Goal: Task Accomplishment & Management: Manage account settings

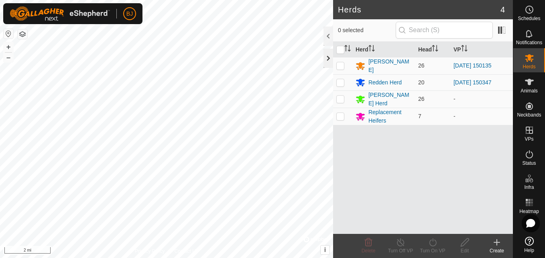
click at [330, 60] on div at bounding box center [329, 58] width 10 height 19
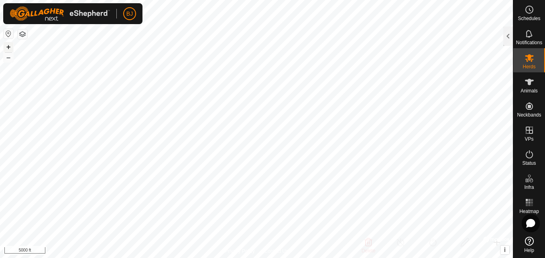
click at [6, 46] on button "+" at bounding box center [9, 47] width 10 height 10
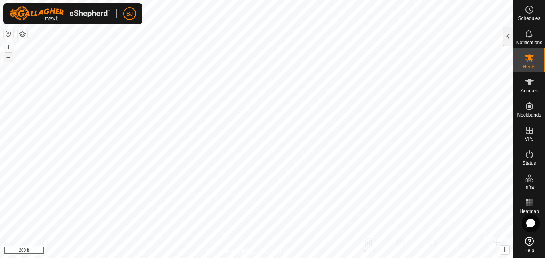
click at [13, 59] on button "–" at bounding box center [9, 58] width 10 height 10
click at [9, 59] on button "–" at bounding box center [9, 58] width 10 height 10
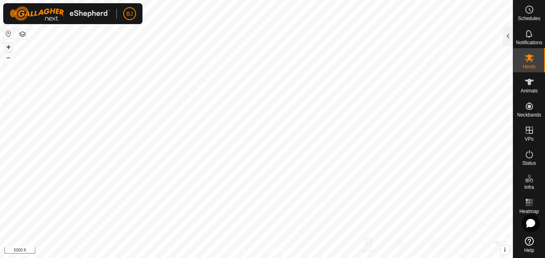
click at [8, 45] on button "+" at bounding box center [9, 47] width 10 height 10
click at [9, 45] on button "+" at bounding box center [9, 47] width 10 height 10
click at [10, 46] on button "+" at bounding box center [9, 47] width 10 height 10
click at [10, 60] on button "–" at bounding box center [9, 58] width 10 height 10
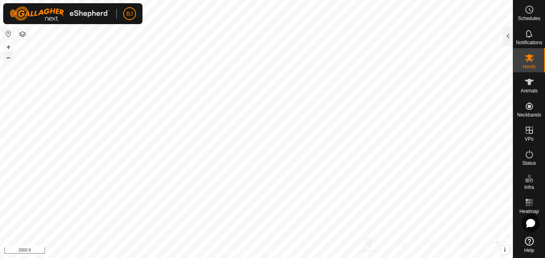
click at [10, 60] on button "–" at bounding box center [9, 58] width 10 height 10
click at [8, 58] on button "–" at bounding box center [9, 58] width 10 height 10
click at [13, 47] on button "+" at bounding box center [9, 47] width 10 height 10
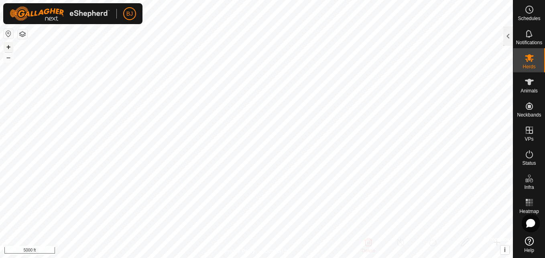
click at [5, 48] on button "+" at bounding box center [9, 47] width 10 height 10
click at [7, 47] on button "+" at bounding box center [9, 47] width 10 height 10
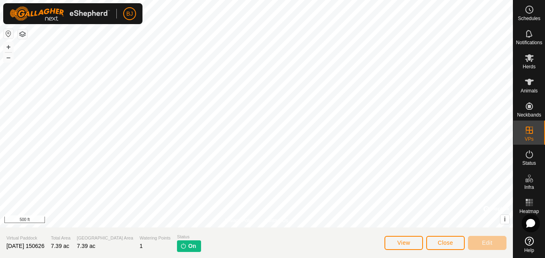
click at [180, 246] on img at bounding box center [183, 245] width 6 height 6
click at [409, 244] on span "View" at bounding box center [403, 242] width 13 height 6
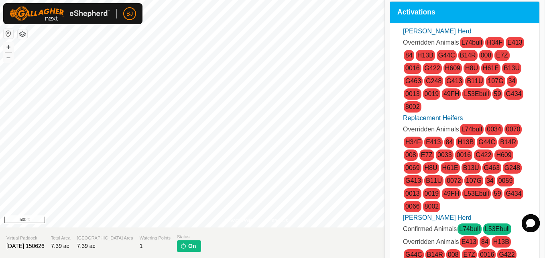
click at [409, 244] on span "Overridden Animals" at bounding box center [431, 241] width 56 height 7
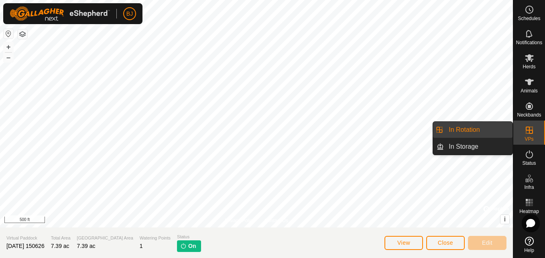
click at [530, 132] on icon at bounding box center [530, 130] width 10 height 10
click at [495, 133] on link "In Rotation" at bounding box center [478, 130] width 69 height 16
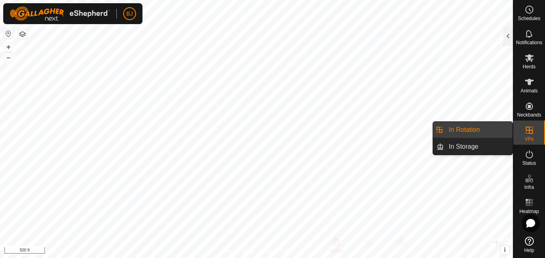
click at [495, 133] on link "In Rotation" at bounding box center [478, 130] width 69 height 16
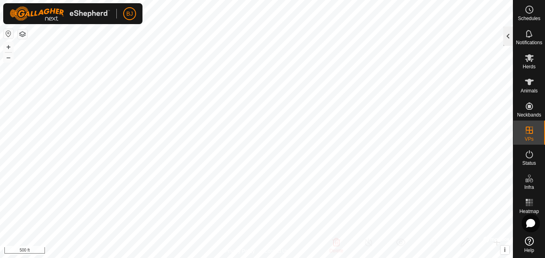
click at [508, 37] on div at bounding box center [508, 35] width 10 height 19
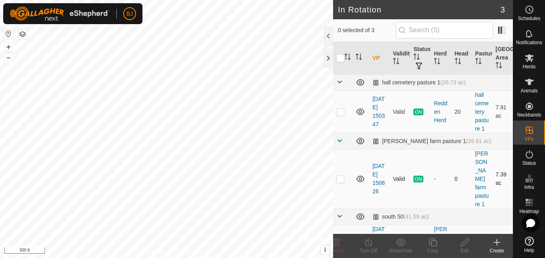
click at [375, 158] on td "[DATE] 150626" at bounding box center [379, 178] width 20 height 59
click at [377, 163] on link "[DATE] 150626" at bounding box center [379, 179] width 12 height 32
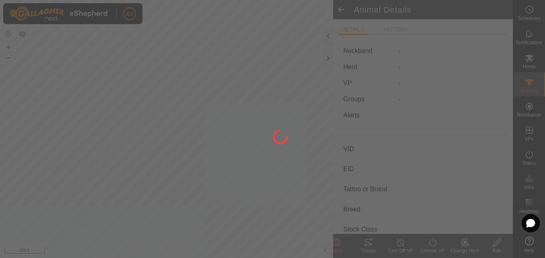
type input "L53Ebull"
type input "-"
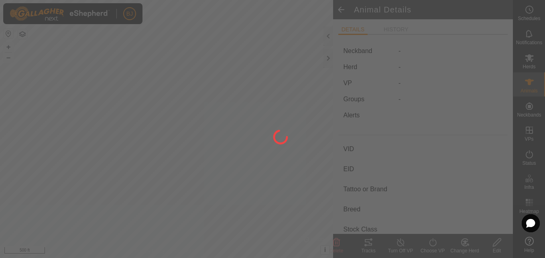
type input "0 kg"
type input "-"
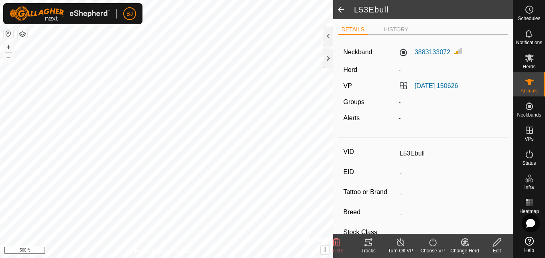
click at [343, 10] on span at bounding box center [341, 9] width 16 height 19
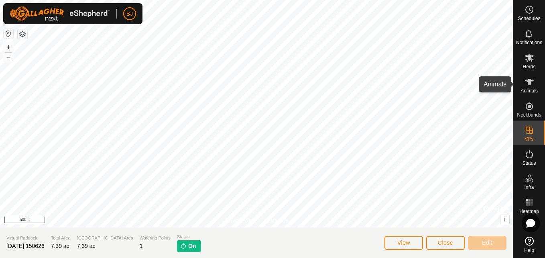
click at [530, 80] on icon at bounding box center [529, 82] width 9 height 6
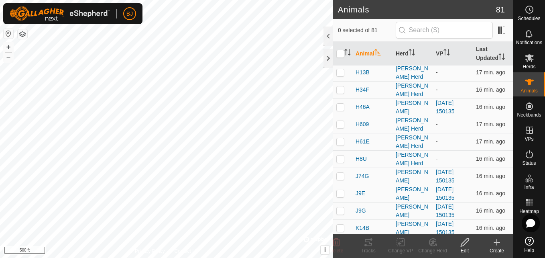
scroll to position [1208, 0]
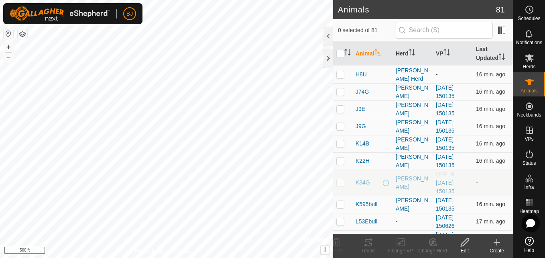
click at [340, 201] on p-checkbox at bounding box center [340, 204] width 8 height 6
checkbox input "true"
click at [339, 218] on p-checkbox at bounding box center [340, 221] width 8 height 6
checkbox input "true"
click at [338, 235] on p-checkbox at bounding box center [340, 238] width 8 height 6
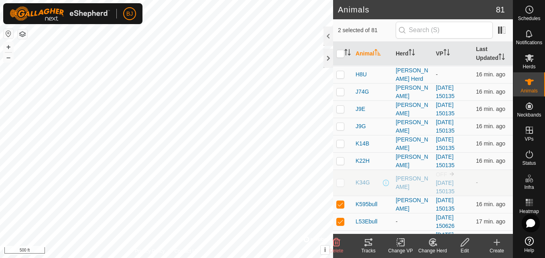
checkbox input "true"
click at [362, 200] on span "K595bull" at bounding box center [367, 204] width 22 height 8
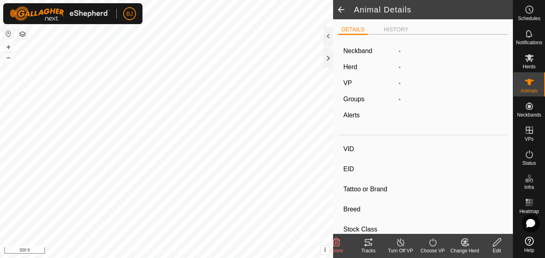
type input "K595bull"
type input "-"
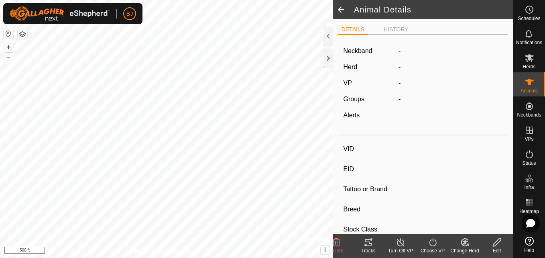
type input "0 kg"
type input "-"
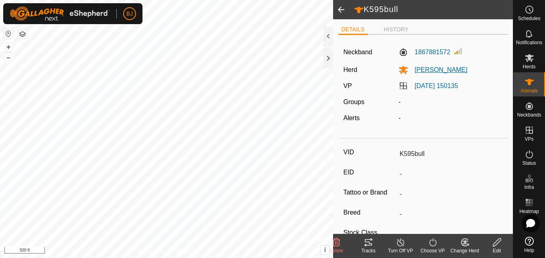
click at [399, 69] on icon at bounding box center [403, 71] width 9 height 8
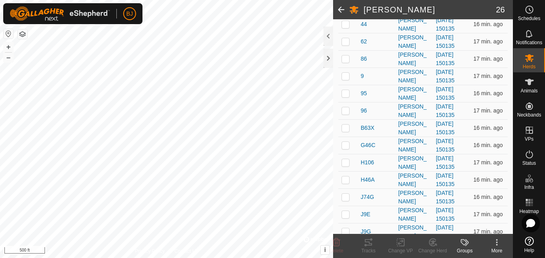
scroll to position [353, 0]
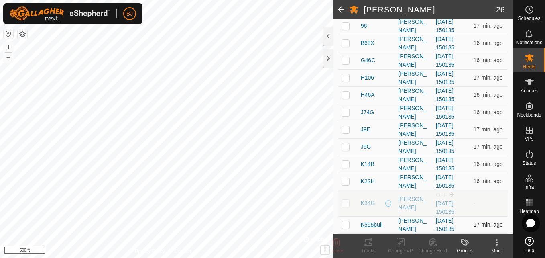
click at [375, 223] on span "K595bull" at bounding box center [372, 224] width 22 height 8
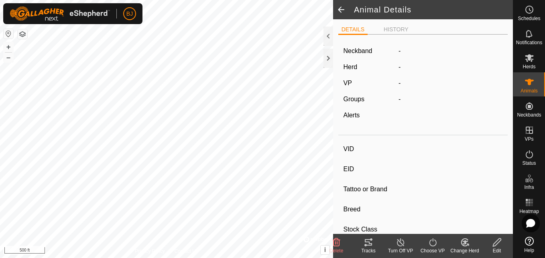
type input "K595bull"
type input "-"
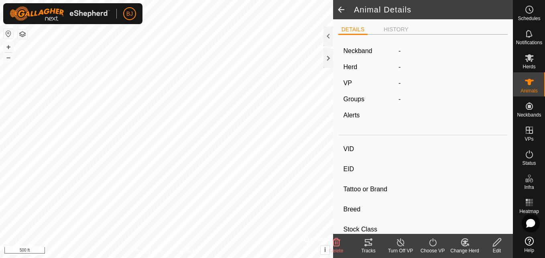
type input "0 kg"
type input "-"
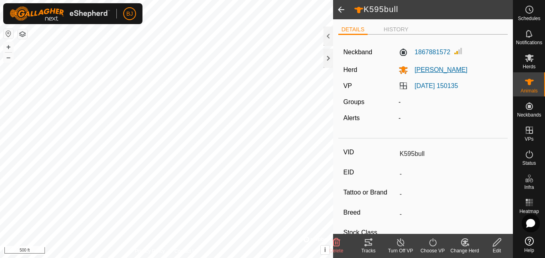
click at [400, 69] on icon at bounding box center [403, 71] width 9 height 8
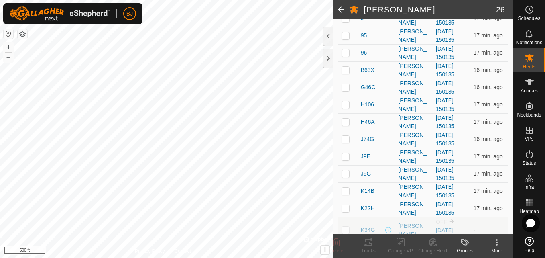
scroll to position [353, 0]
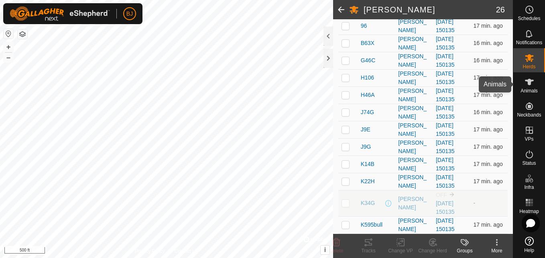
click at [529, 80] on icon at bounding box center [529, 82] width 9 height 6
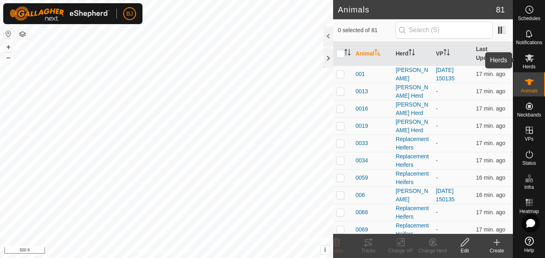
click at [525, 58] on icon at bounding box center [530, 58] width 10 height 10
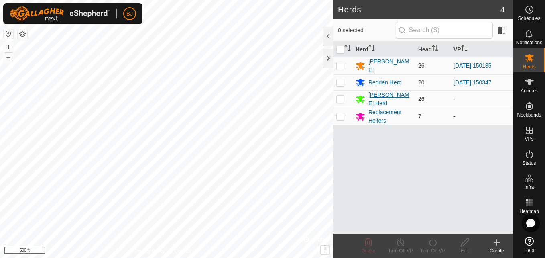
click at [376, 97] on div "[PERSON_NAME] Herd" at bounding box center [390, 99] width 43 height 17
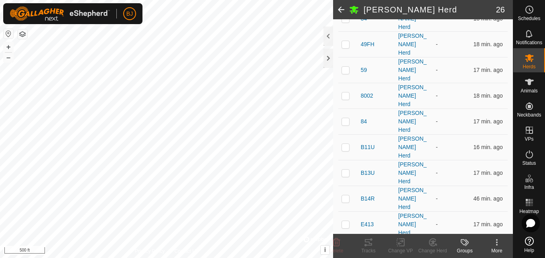
scroll to position [313, 0]
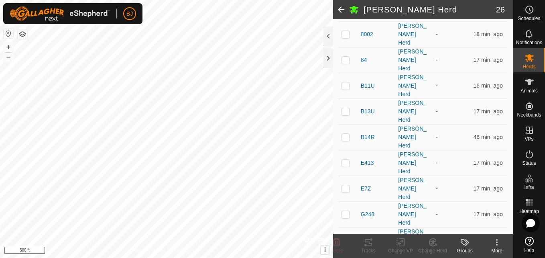
click at [467, 246] on icon at bounding box center [465, 242] width 10 height 10
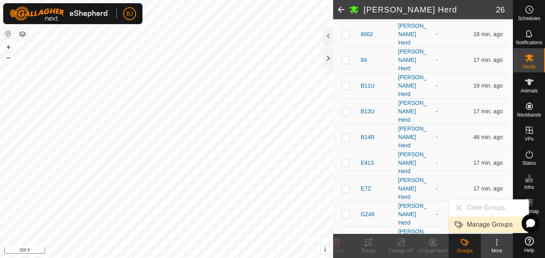
click at [478, 222] on link "Manage Groups" at bounding box center [488, 224] width 79 height 16
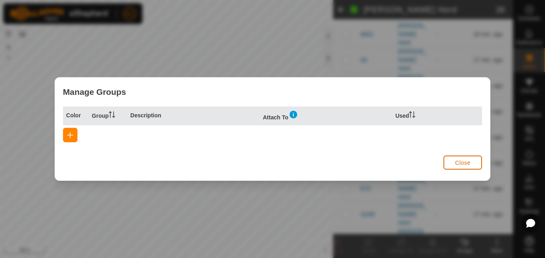
click at [450, 160] on button "Close" at bounding box center [463, 162] width 39 height 14
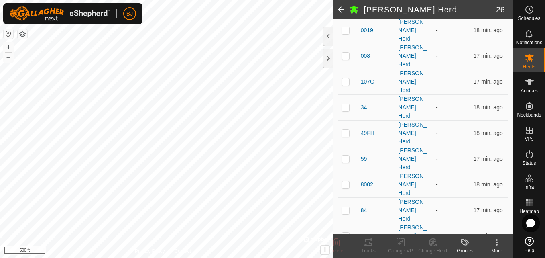
scroll to position [0, 0]
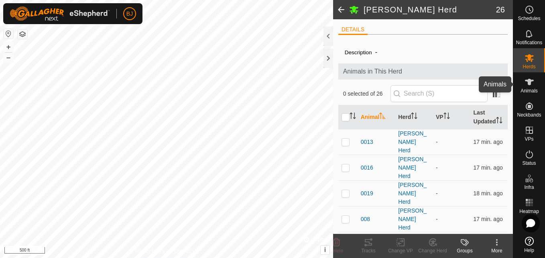
click at [527, 83] on icon at bounding box center [530, 82] width 10 height 10
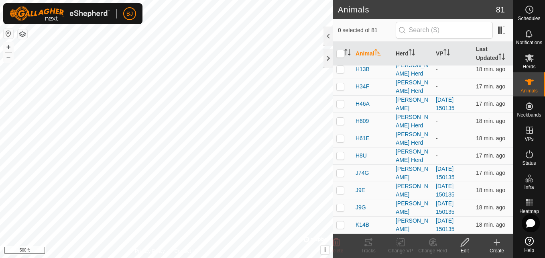
scroll to position [1208, 0]
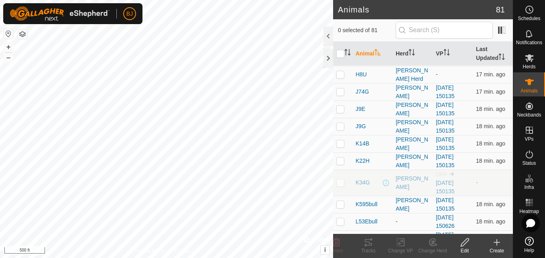
click at [343, 235] on p-checkbox at bounding box center [340, 238] width 8 height 6
checkbox input "true"
click at [342, 218] on p-checkbox at bounding box center [340, 221] width 8 height 6
checkbox input "true"
click at [338, 201] on p-checkbox at bounding box center [340, 204] width 8 height 6
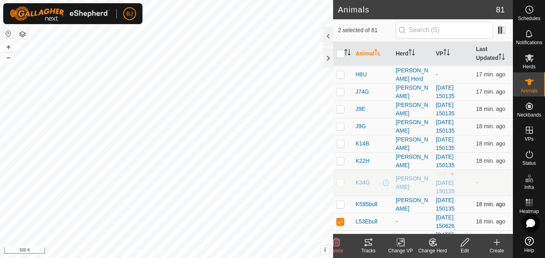
checkbox input "true"
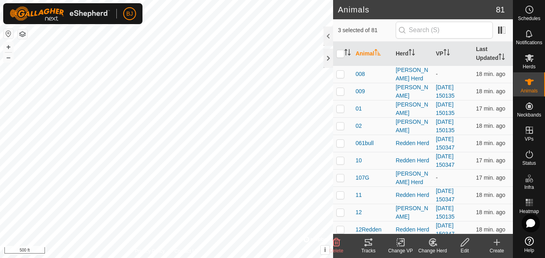
scroll to position [201, 0]
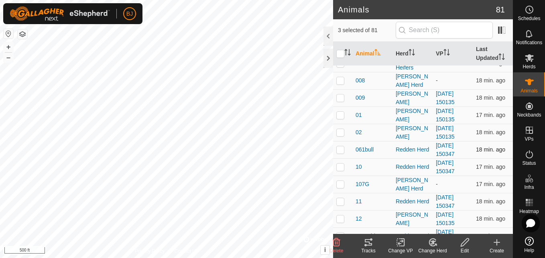
click at [343, 146] on p-checkbox at bounding box center [340, 149] width 8 height 6
checkbox input "true"
click at [435, 245] on icon at bounding box center [432, 241] width 7 height 7
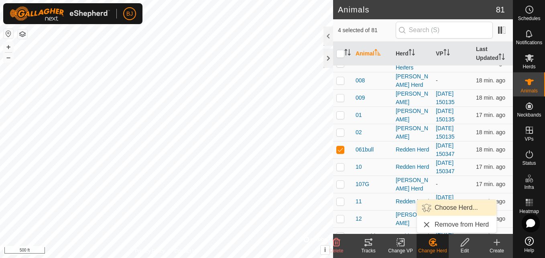
click at [448, 209] on link "Choose Herd..." at bounding box center [456, 208] width 79 height 16
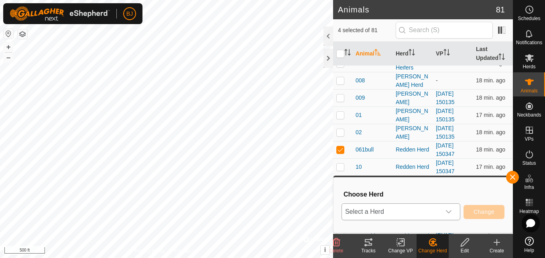
click at [410, 210] on span "Select a Herd" at bounding box center [391, 212] width 99 height 16
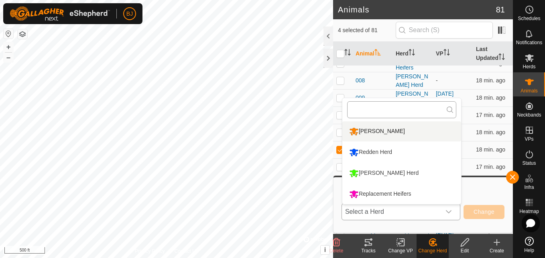
click at [426, 111] on input "text" at bounding box center [401, 109] width 109 height 17
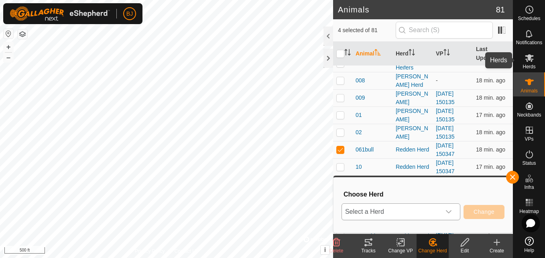
click at [537, 60] on div "Herds" at bounding box center [529, 60] width 32 height 24
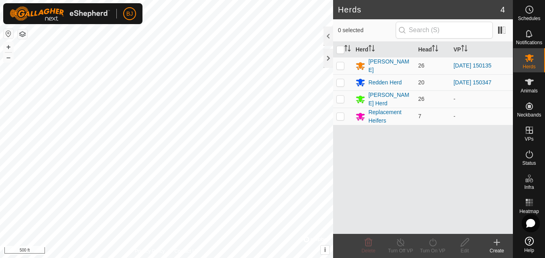
click at [498, 242] on icon at bounding box center [497, 242] width 6 height 0
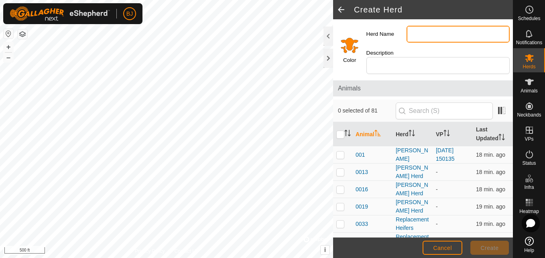
click at [427, 41] on input "Herd Name" at bounding box center [458, 34] width 103 height 17
type input "b"
type input "Bulls"
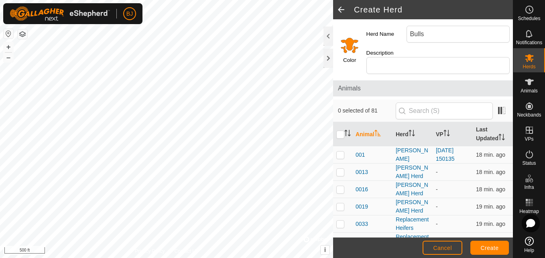
click at [352, 41] on input "Select a color" at bounding box center [349, 44] width 19 height 19
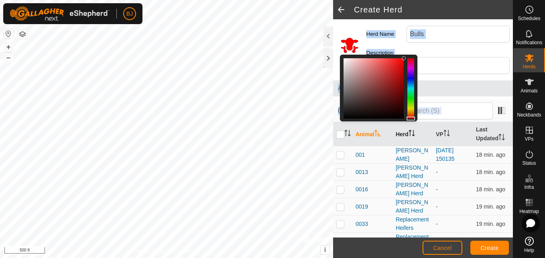
drag, startPoint x: 410, startPoint y: 112, endPoint x: 410, endPoint y: 123, distance: 10.4
click at [410, 123] on div "Color Herd Name Bulls Description Animals 0 selected of 81 Animal Herd VP Last …" at bounding box center [423, 128] width 180 height 218
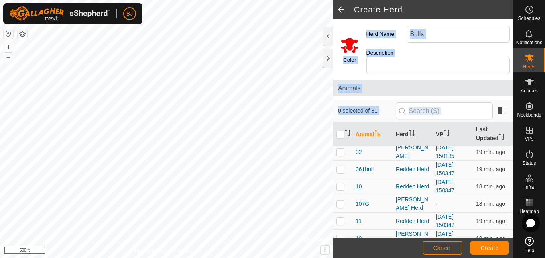
scroll to position [273, 0]
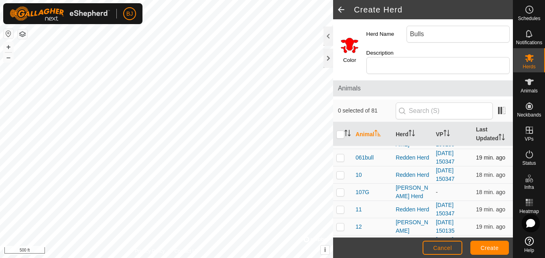
click at [341, 154] on p-checkbox at bounding box center [340, 157] width 8 height 6
checkbox input "true"
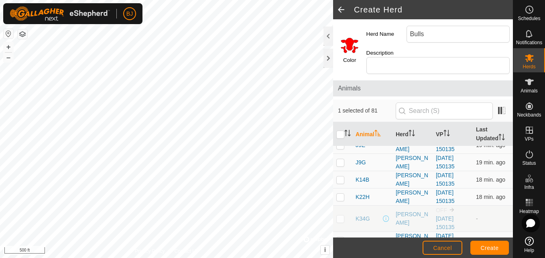
scroll to position [1285, 0]
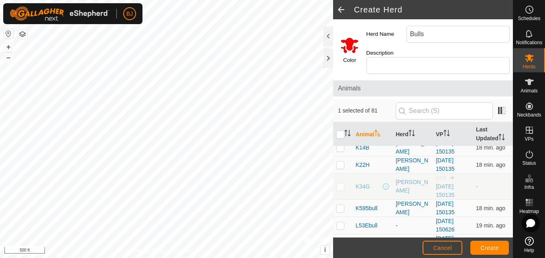
click at [340, 239] on p-checkbox at bounding box center [340, 242] width 8 height 6
checkbox input "true"
click at [339, 222] on p-checkbox at bounding box center [340, 225] width 8 height 6
checkbox input "true"
click at [340, 205] on p-checkbox at bounding box center [340, 208] width 8 height 6
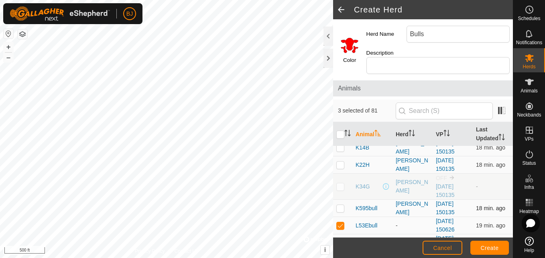
checkbox input "true"
click at [490, 248] on span "Create" at bounding box center [490, 248] width 18 height 6
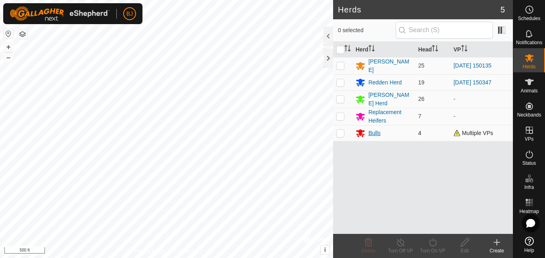
click at [370, 133] on div "Bulls" at bounding box center [375, 133] width 12 height 8
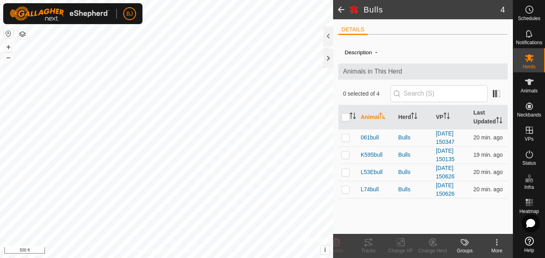
click at [339, 12] on span at bounding box center [341, 9] width 16 height 19
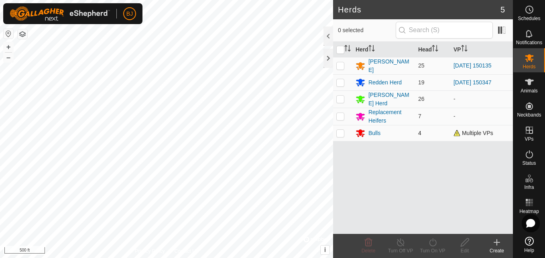
click at [456, 132] on span "Multiple VPs" at bounding box center [474, 133] width 40 height 6
click at [412, 160] on div "Herd Head VP Carter Herd 25 2025-08-14 150135 Redden Herd 19 2025-08-14 150347 …" at bounding box center [423, 138] width 180 height 192
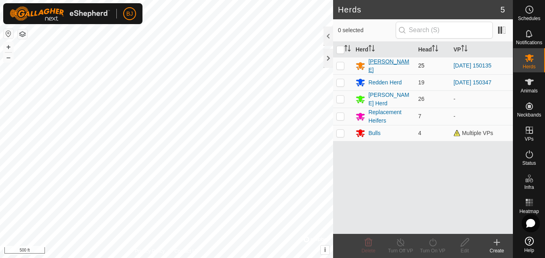
click at [378, 63] on div "Carter Herd" at bounding box center [390, 65] width 43 height 17
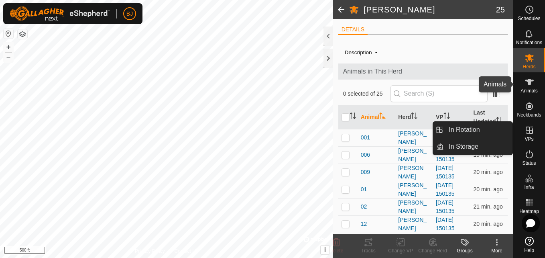
click at [527, 89] on span "Animals" at bounding box center [529, 90] width 17 height 5
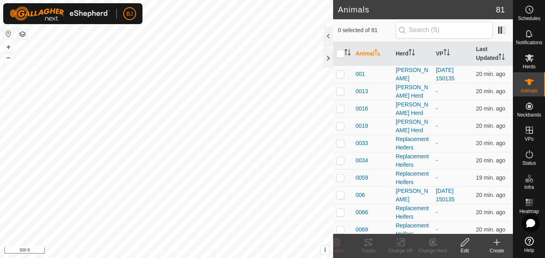
click at [501, 243] on icon at bounding box center [497, 242] width 10 height 10
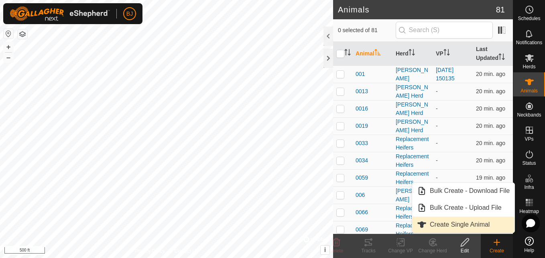
click at [463, 220] on link "Create Single Animal" at bounding box center [463, 224] width 102 height 16
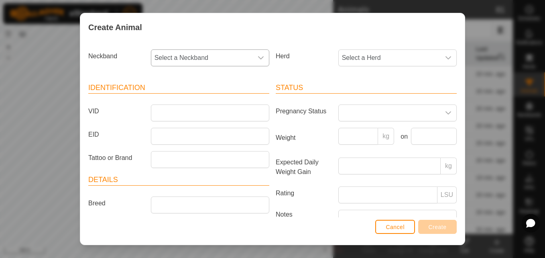
click at [239, 59] on span "Select a Neckband" at bounding box center [202, 58] width 102 height 16
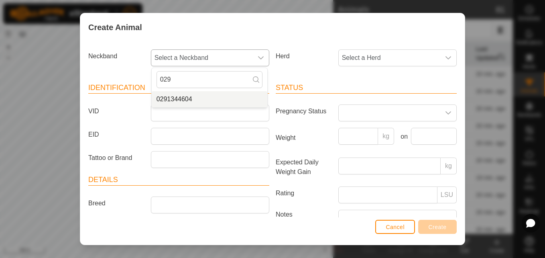
type input "029"
click at [192, 98] on li "0291344604" at bounding box center [210, 99] width 116 height 16
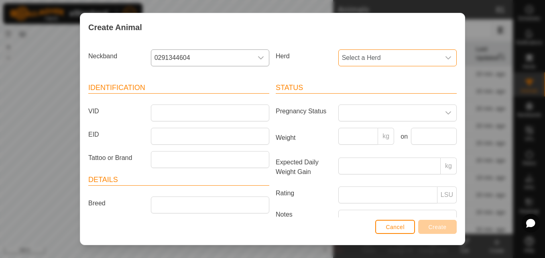
click at [350, 61] on span "Select a Herd" at bounding box center [390, 58] width 102 height 16
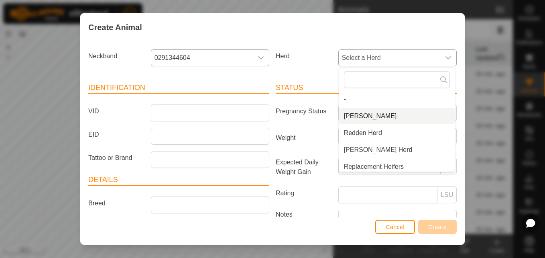
click at [346, 112] on li "Carter Herd" at bounding box center [397, 116] width 116 height 16
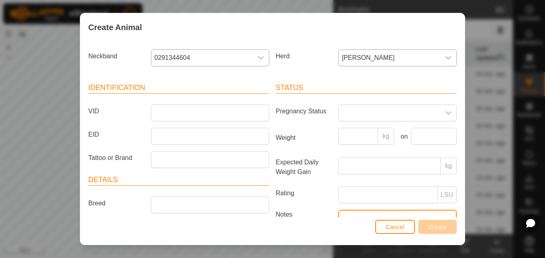
click at [340, 214] on textarea "Notes" at bounding box center [397, 233] width 118 height 46
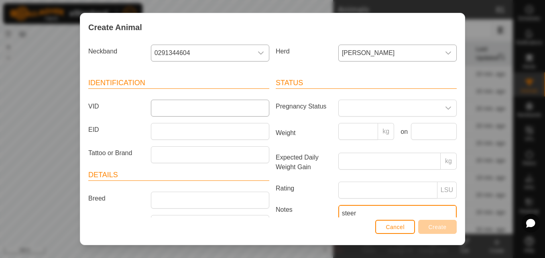
type textarea "steer"
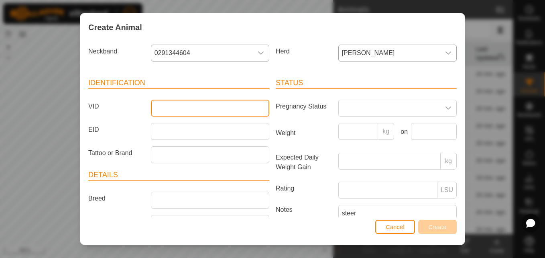
click at [250, 112] on input "VID" at bounding box center [210, 108] width 118 height 17
type input "0026"
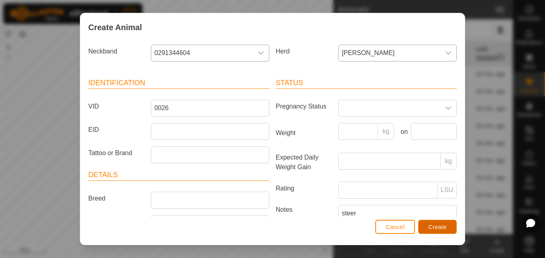
click at [432, 228] on span "Create" at bounding box center [438, 227] width 18 height 6
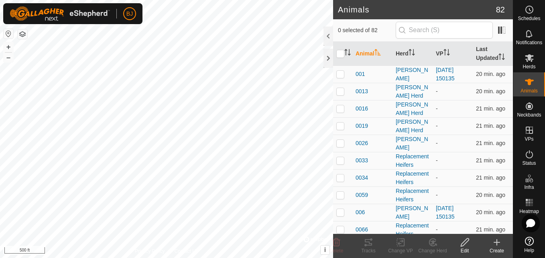
click at [496, 243] on icon at bounding box center [497, 242] width 10 height 10
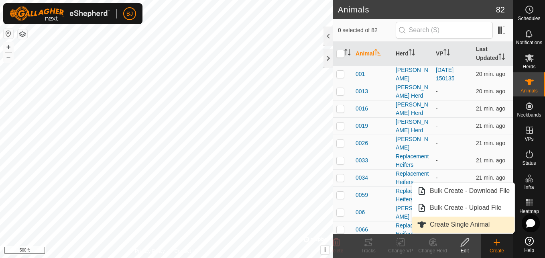
click at [452, 226] on link "Create Single Animal" at bounding box center [463, 224] width 102 height 16
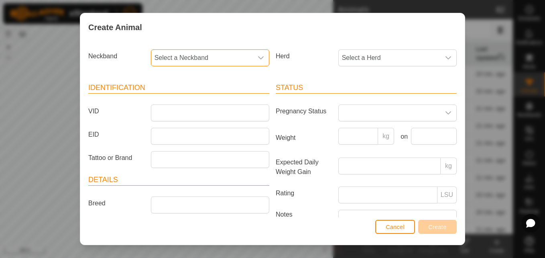
click at [244, 55] on span "Select a Neckband" at bounding box center [202, 58] width 102 height 16
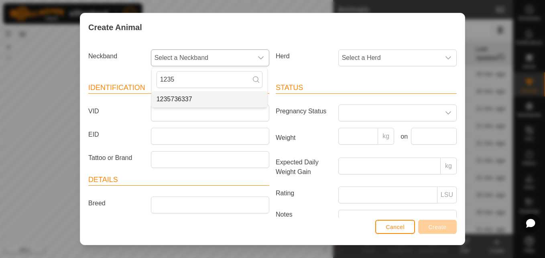
type input "1235"
click at [181, 100] on li "1235736337" at bounding box center [210, 99] width 116 height 16
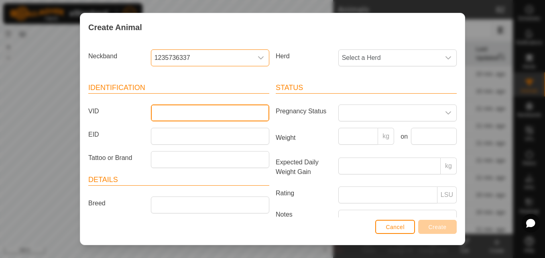
click at [168, 111] on input "VID" at bounding box center [210, 112] width 118 height 17
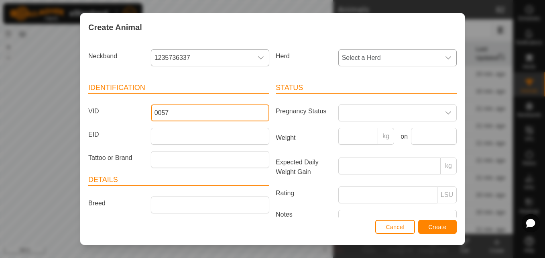
type input "0057"
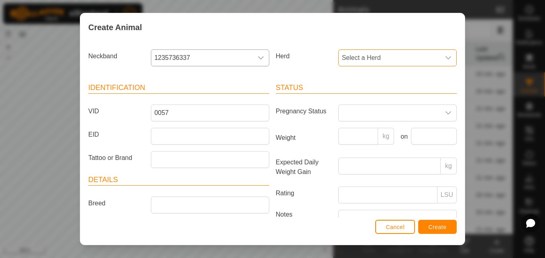
click at [343, 59] on span "Select a Herd" at bounding box center [390, 58] width 102 height 16
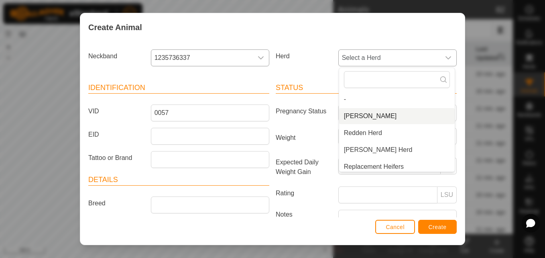
click at [344, 116] on li "Carter Herd" at bounding box center [397, 116] width 116 height 16
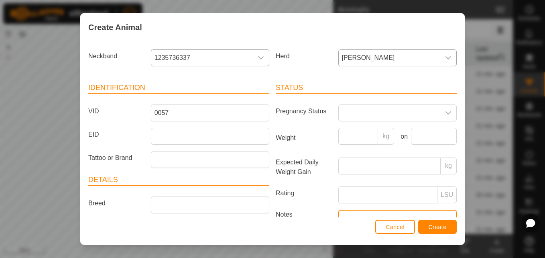
click at [350, 212] on textarea "Notes" at bounding box center [397, 233] width 118 height 46
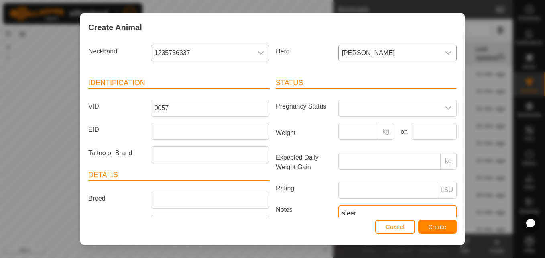
type textarea "steer"
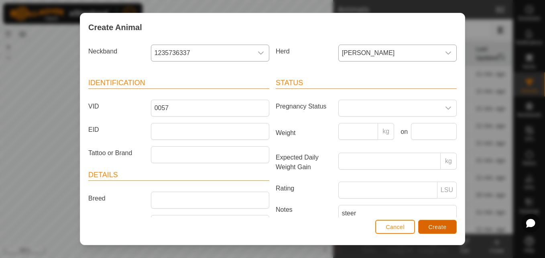
click at [440, 229] on span "Create" at bounding box center [438, 227] width 18 height 6
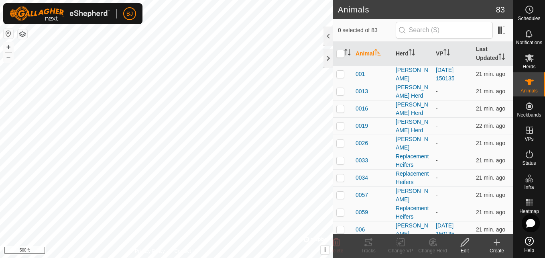
click at [498, 240] on icon at bounding box center [497, 242] width 10 height 10
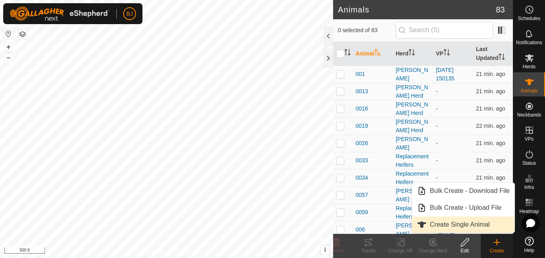
click at [474, 220] on link "Create Single Animal" at bounding box center [463, 224] width 102 height 16
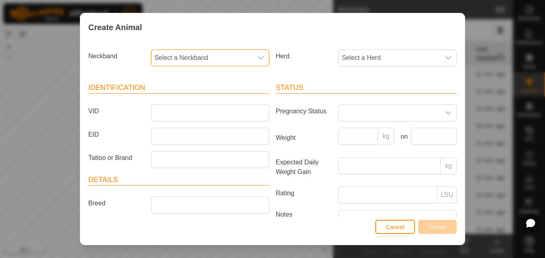
click at [210, 57] on span "Select a Neckband" at bounding box center [202, 58] width 102 height 16
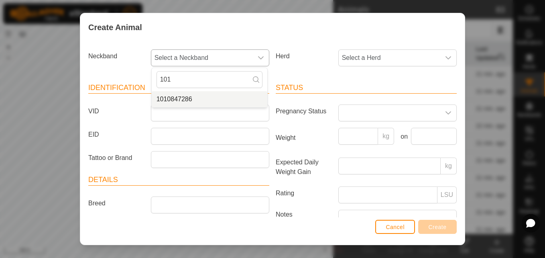
type input "101"
click at [196, 100] on li "1010847286" at bounding box center [210, 99] width 116 height 16
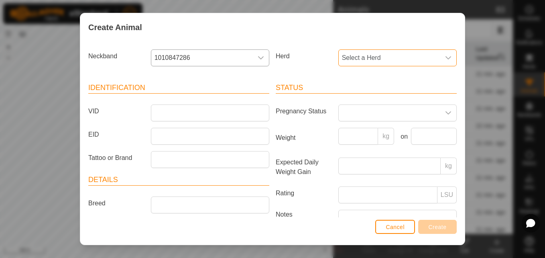
click at [382, 57] on span "Select a Herd" at bounding box center [390, 58] width 102 height 16
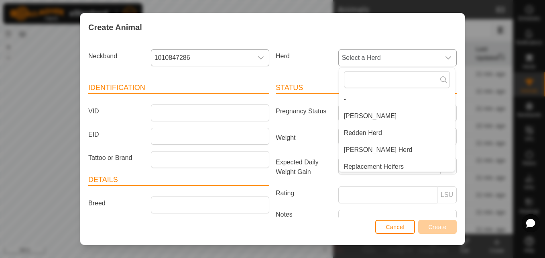
click at [357, 118] on li "Carter Herd" at bounding box center [397, 116] width 116 height 16
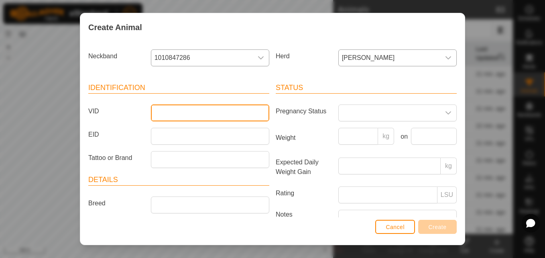
click at [155, 109] on input "VID" at bounding box center [210, 112] width 118 height 17
type input "0056"
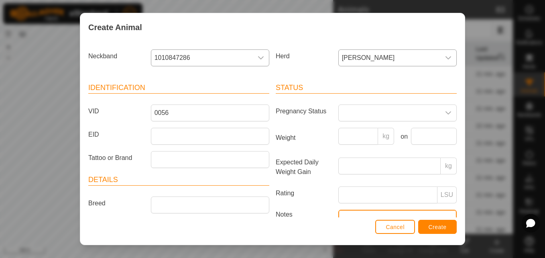
click at [338, 212] on textarea "Notes" at bounding box center [397, 233] width 118 height 46
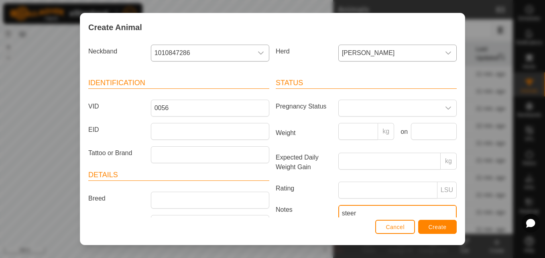
type textarea "steer"
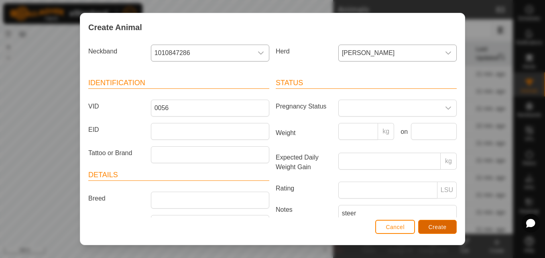
click at [434, 232] on button "Create" at bounding box center [437, 227] width 39 height 14
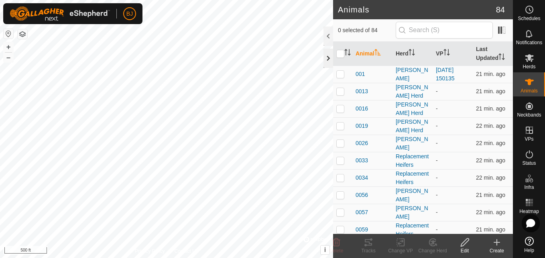
click at [330, 53] on div at bounding box center [329, 58] width 10 height 19
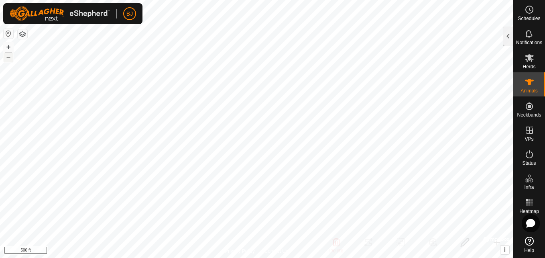
click at [10, 59] on button "–" at bounding box center [9, 58] width 10 height 10
click at [9, 49] on button "+" at bounding box center [9, 47] width 10 height 10
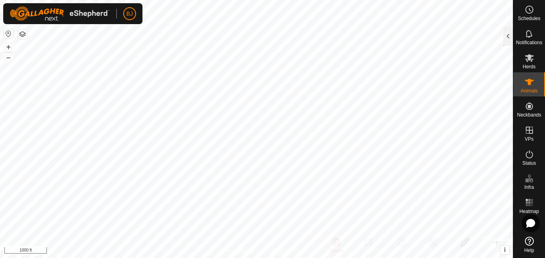
click at [336, 0] on html "BJ Schedules Notifications Herds Animals Neckbands VPs Status Infra Heatmap Hel…" at bounding box center [272, 129] width 545 height 258
click at [5, 47] on button "+" at bounding box center [9, 47] width 10 height 10
click at [6, 43] on button "+" at bounding box center [9, 47] width 10 height 10
click at [9, 46] on button "+" at bounding box center [9, 47] width 10 height 10
click at [251, 0] on html "BJ Schedules Notifications Herds Animals Neckbands VPs Status Infra Heatmap Hel…" at bounding box center [272, 129] width 545 height 258
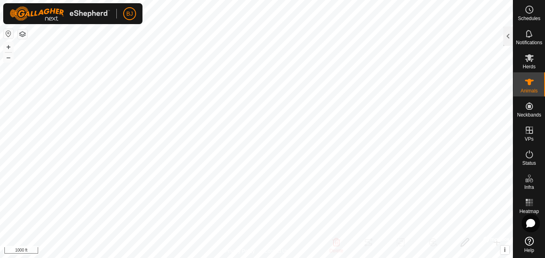
click at [0, 145] on html "BJ Schedules Notifications Herds Animals Neckbands VPs Status Infra Heatmap Hel…" at bounding box center [272, 129] width 545 height 258
click at [529, 90] on span "Animals" at bounding box center [529, 90] width 17 height 5
click at [528, 90] on span "Animals" at bounding box center [529, 90] width 17 height 5
click at [532, 80] on icon at bounding box center [529, 82] width 9 height 6
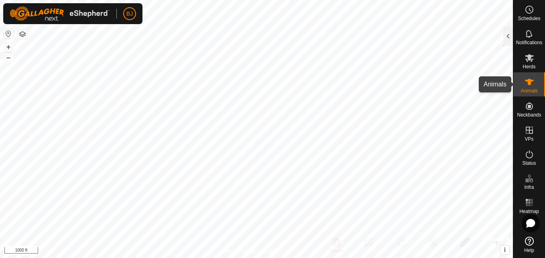
click at [524, 83] on es-animals-svg-icon at bounding box center [529, 81] width 14 height 13
drag, startPoint x: 524, startPoint y: 83, endPoint x: 507, endPoint y: 37, distance: 49.2
click at [507, 37] on div at bounding box center [508, 35] width 10 height 19
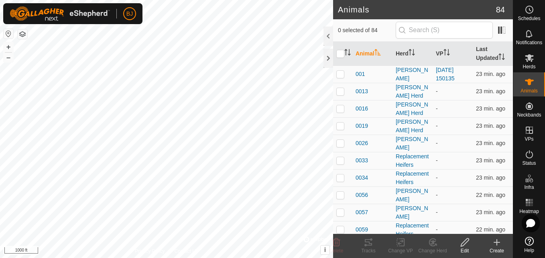
click at [494, 245] on icon at bounding box center [497, 242] width 10 height 10
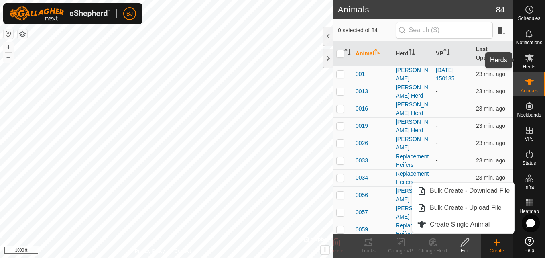
click at [527, 60] on icon at bounding box center [529, 58] width 9 height 8
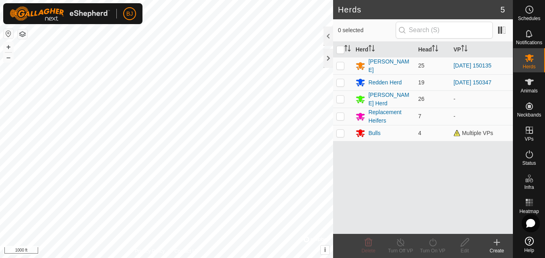
click at [495, 242] on icon at bounding box center [497, 242] width 6 height 0
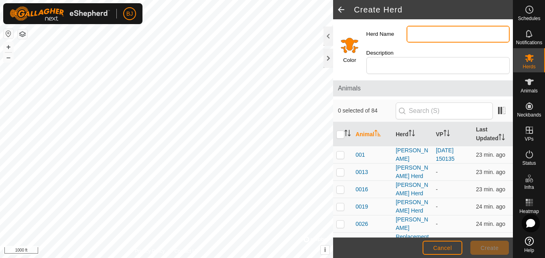
click at [421, 29] on input "Herd Name" at bounding box center [458, 34] width 103 height 17
type input "Steers"
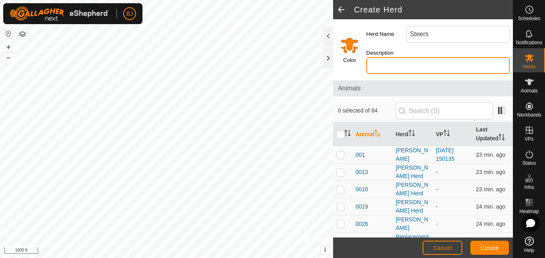
click at [374, 70] on input "Description" at bounding box center [438, 65] width 143 height 17
type input "S"
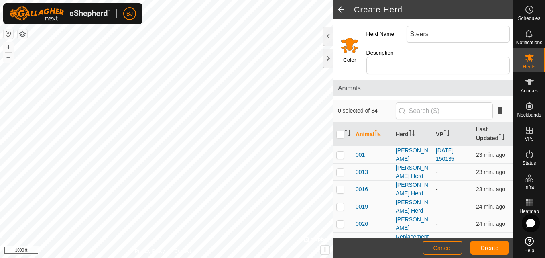
click at [346, 45] on input "Select a color" at bounding box center [349, 44] width 19 height 19
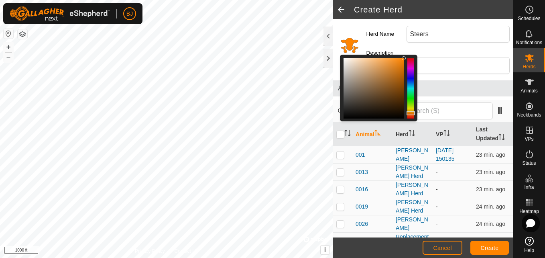
click at [414, 100] on div at bounding box center [411, 88] width 7 height 60
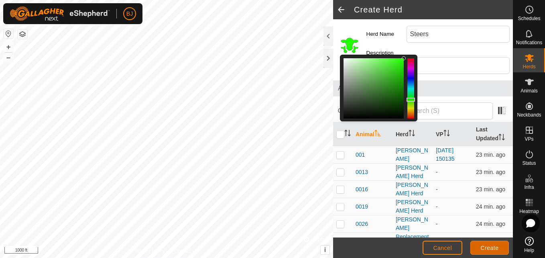
click at [481, 242] on button "Create" at bounding box center [490, 247] width 39 height 14
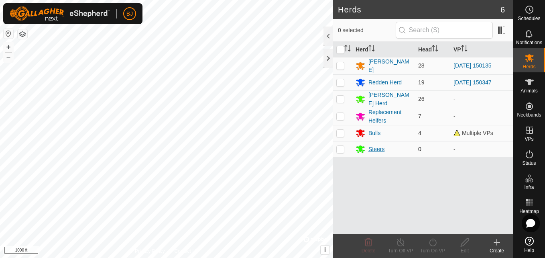
click at [362, 147] on icon at bounding box center [360, 150] width 9 height 8
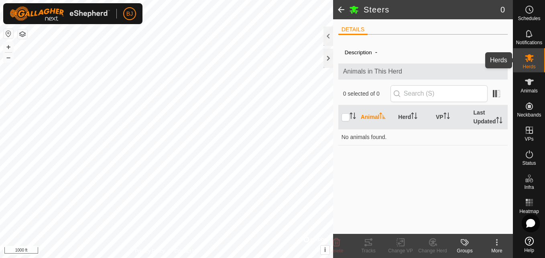
click at [533, 66] on span "Herds" at bounding box center [529, 66] width 13 height 5
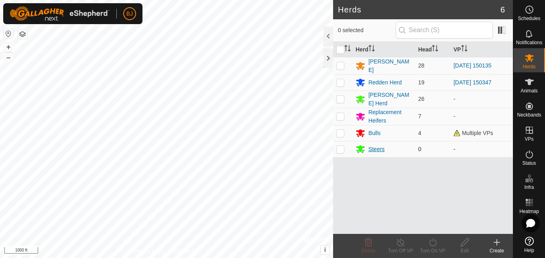
click at [370, 145] on div "Steers" at bounding box center [377, 149] width 16 height 8
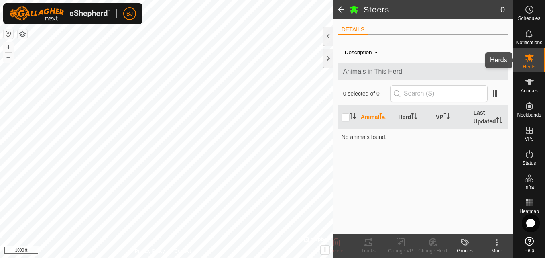
click at [523, 66] on span "Herds" at bounding box center [529, 66] width 13 height 5
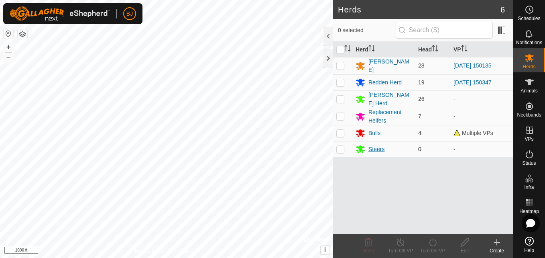
click at [360, 146] on icon at bounding box center [360, 150] width 9 height 8
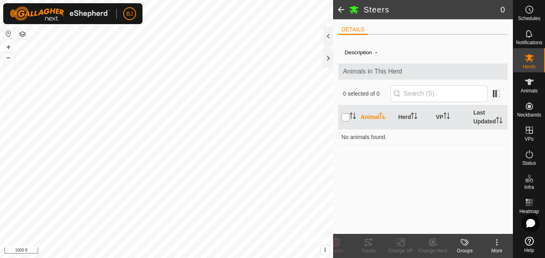
click at [346, 117] on input "checkbox" at bounding box center [346, 117] width 8 height 8
checkbox input "true"
click at [367, 49] on label "Description" at bounding box center [358, 52] width 27 height 6
click at [492, 242] on icon at bounding box center [497, 242] width 10 height 10
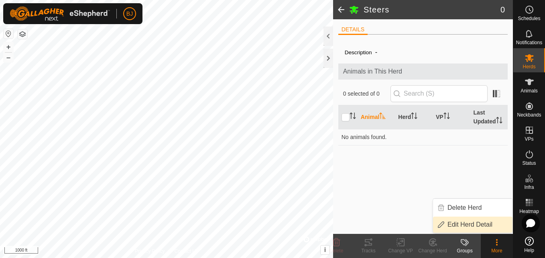
click at [474, 221] on link "Edit Herd Detail" at bounding box center [472, 224] width 79 height 16
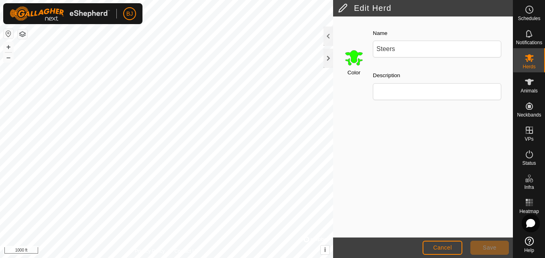
click at [352, 65] on input "Select a color" at bounding box center [353, 57] width 19 height 19
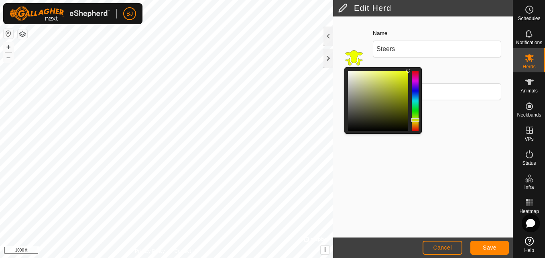
click at [412, 120] on div at bounding box center [415, 101] width 7 height 60
click at [479, 245] on button "Save" at bounding box center [490, 247] width 39 height 14
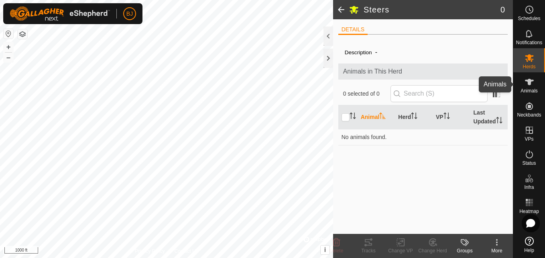
click at [532, 83] on icon at bounding box center [530, 82] width 10 height 10
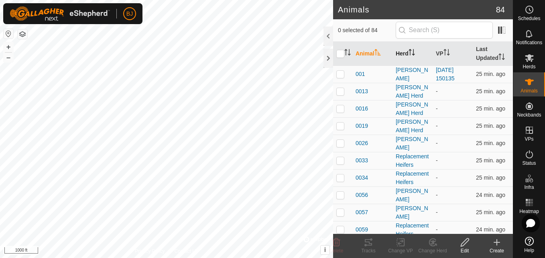
click at [410, 52] on icon "Activate to sort" at bounding box center [410, 52] width 1 height 6
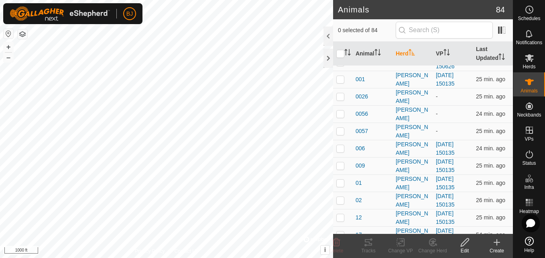
scroll to position [57, 0]
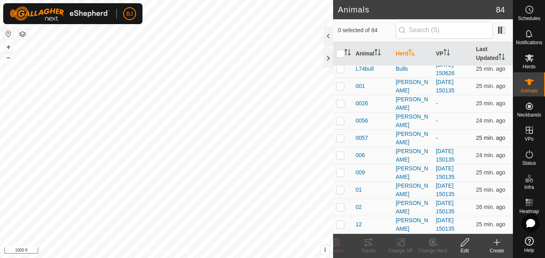
click at [339, 137] on p-checkbox at bounding box center [340, 137] width 8 height 6
checkbox input "true"
click at [337, 120] on p-checkbox at bounding box center [340, 120] width 8 height 6
checkbox input "true"
click at [340, 105] on p-checkbox at bounding box center [340, 103] width 8 height 6
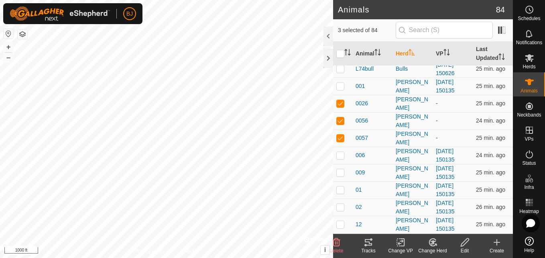
click at [427, 248] on div "Change Herd" at bounding box center [433, 250] width 32 height 7
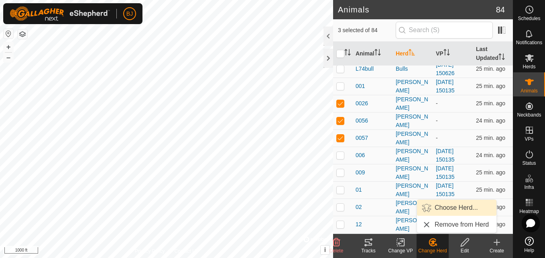
click at [447, 206] on link "Choose Herd..." at bounding box center [456, 208] width 79 height 16
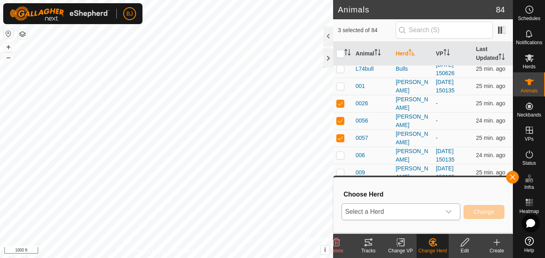
click at [395, 207] on span "Select a Herd" at bounding box center [391, 212] width 99 height 16
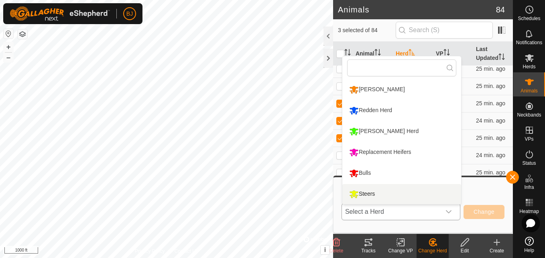
click at [383, 195] on li "Steers" at bounding box center [401, 194] width 119 height 20
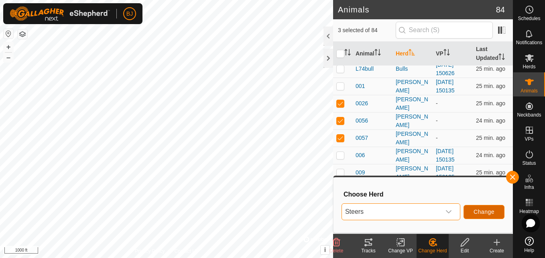
click at [472, 211] on button "Change" at bounding box center [484, 212] width 41 height 14
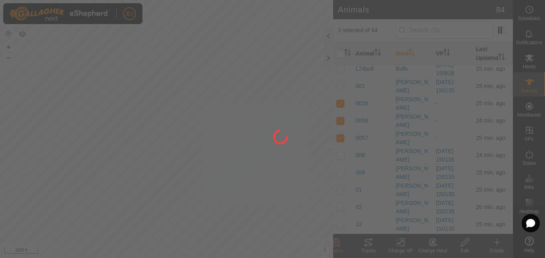
checkbox input "false"
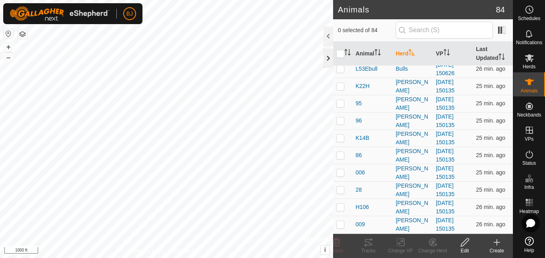
click at [326, 56] on div at bounding box center [329, 58] width 10 height 19
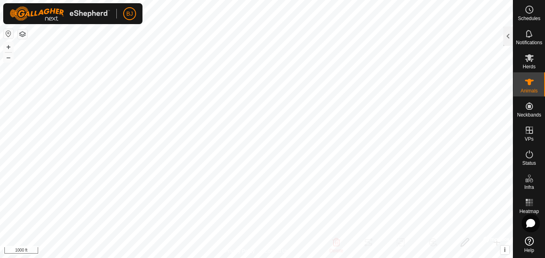
click at [545, 56] on html "BJ Schedules Notifications Herds Animals Neckbands VPs Status Infra Heatmap Hel…" at bounding box center [272, 129] width 545 height 258
click at [6, 58] on button "–" at bounding box center [9, 58] width 10 height 10
drag, startPoint x: 9, startPoint y: 62, endPoint x: 101, endPoint y: 18, distance: 102.4
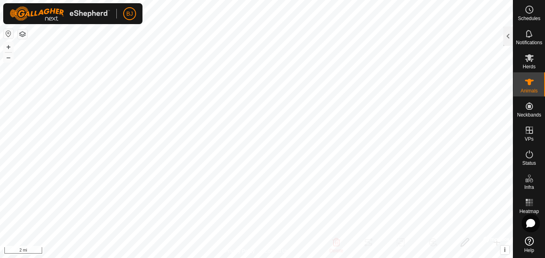
click at [101, 18] on div "BJ Schedules Notifications Herds Animals Neckbands VPs Status Infra Heatmap Hel…" at bounding box center [272, 129] width 545 height 258
click at [250, 0] on html "BJ Schedules Notifications Herds Animals Neckbands VPs Status Infra Heatmap Hel…" at bounding box center [272, 129] width 545 height 258
click at [5, 45] on button "+" at bounding box center [9, 47] width 10 height 10
click at [6, 31] on div "Privacy Policy Contact Us + – ⇧ i © Mapbox , © OpenStreetMap , Improve this map…" at bounding box center [256, 129] width 513 height 258
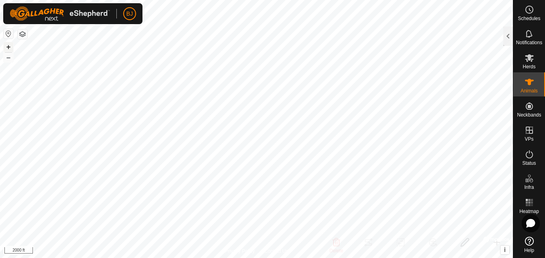
click at [10, 43] on button "+" at bounding box center [9, 47] width 10 height 10
click at [7, 45] on button "+" at bounding box center [9, 47] width 10 height 10
click at [10, 49] on button "+" at bounding box center [9, 47] width 10 height 10
click at [4, 45] on button "+" at bounding box center [9, 47] width 10 height 10
click at [122, 24] on div "BJ Schedules Notifications Herds Animals Neckbands VPs Status Infra Heatmap Hel…" at bounding box center [272, 129] width 545 height 258
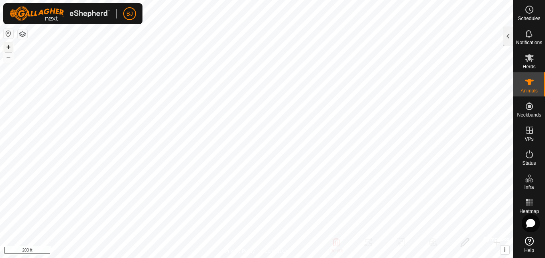
click at [7, 46] on button "+" at bounding box center [9, 47] width 10 height 10
click at [8, 46] on button "+" at bounding box center [9, 47] width 10 height 10
click at [225, 257] on html "BJ Schedules Notifications Herds Animals Neckbands VPs Status Infra Heatmap Hel…" at bounding box center [272, 129] width 545 height 258
click at [8, 55] on button "–" at bounding box center [9, 58] width 10 height 10
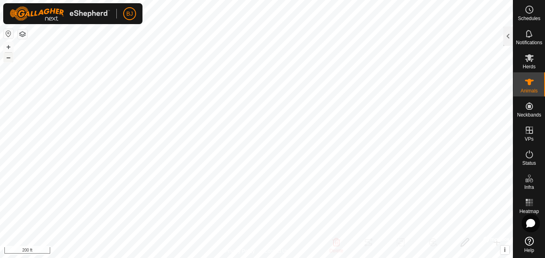
click at [8, 55] on button "–" at bounding box center [9, 58] width 10 height 10
click at [6, 47] on button "+" at bounding box center [9, 47] width 10 height 10
click at [137, 0] on html "BJ Schedules Notifications Herds Animals Neckbands VPs Status Infra Heatmap Hel…" at bounding box center [272, 129] width 545 height 258
click at [160, 257] on html "BJ Schedules Notifications Herds Animals Neckbands VPs Status Infra Heatmap Hel…" at bounding box center [272, 129] width 545 height 258
click at [7, 45] on button "+" at bounding box center [9, 47] width 10 height 10
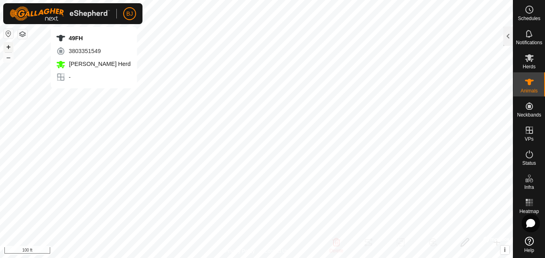
checkbox input "true"
click at [7, 46] on button "+" at bounding box center [9, 47] width 10 height 10
click at [301, 0] on html "BJ Schedules Notifications Herds Animals Neckbands VPs Status Infra Heatmap Hel…" at bounding box center [272, 129] width 545 height 258
click at [297, 0] on html "BJ Schedules Notifications Herds Animals Neckbands VPs Status Infra Heatmap Hel…" at bounding box center [272, 129] width 545 height 258
click at [8, 48] on button "+" at bounding box center [9, 47] width 10 height 10
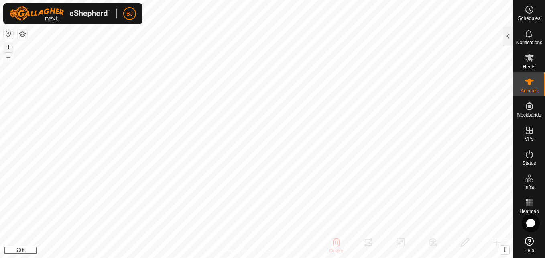
click at [8, 45] on button "+" at bounding box center [9, 47] width 10 height 10
click at [238, 0] on html "BJ Schedules Notifications Herds Animals Neckbands VPs Status Infra Heatmap Hel…" at bounding box center [272, 129] width 545 height 258
click at [6, 57] on button "–" at bounding box center [9, 58] width 10 height 10
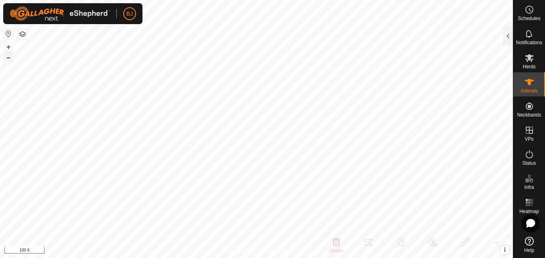
click at [6, 57] on button "–" at bounding box center [9, 58] width 10 height 10
click at [9, 45] on button "+" at bounding box center [9, 47] width 10 height 10
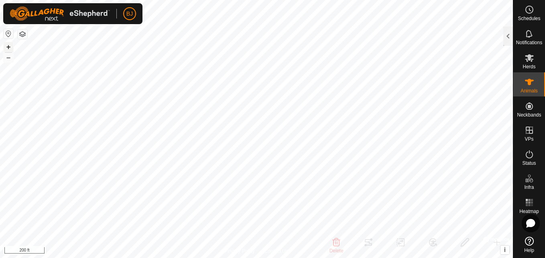
click at [6, 45] on button "+" at bounding box center [9, 47] width 10 height 10
click at [9, 45] on button "+" at bounding box center [9, 47] width 10 height 10
click at [8, 44] on button "+" at bounding box center [9, 47] width 10 height 10
checkbox input "false"
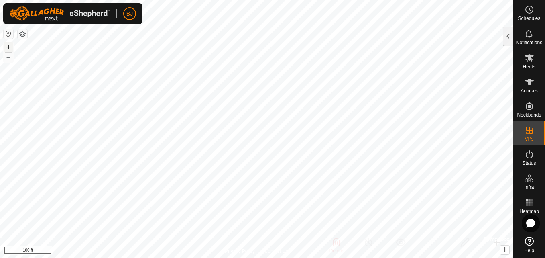
click at [8, 46] on button "+" at bounding box center [9, 47] width 10 height 10
click at [4, 46] on button "+" at bounding box center [9, 47] width 10 height 10
click at [10, 47] on button "+" at bounding box center [9, 47] width 10 height 10
click at [167, 0] on html "BJ Schedules Notifications Herds Animals Neckbands VPs Status Infra Heatmap Hel…" at bounding box center [272, 129] width 545 height 258
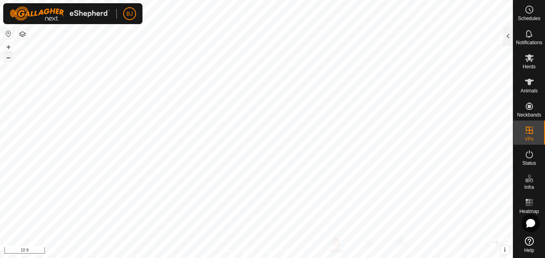
click at [11, 56] on button "–" at bounding box center [9, 58] width 10 height 10
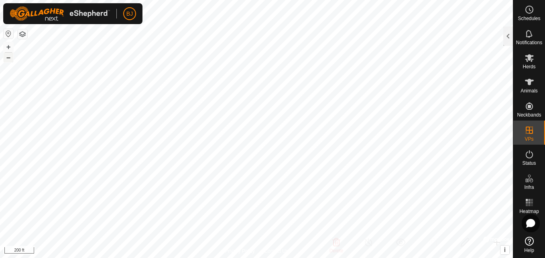
click at [11, 56] on button "–" at bounding box center [9, 58] width 10 height 10
click at [9, 57] on button "–" at bounding box center [9, 58] width 10 height 10
click at [7, 45] on button "+" at bounding box center [9, 47] width 10 height 10
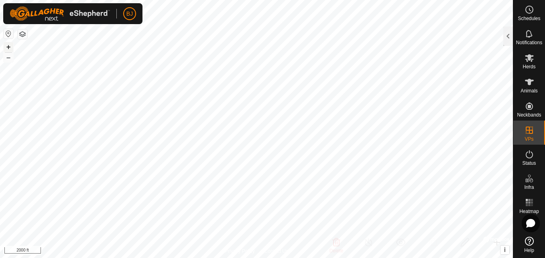
click at [7, 45] on button "+" at bounding box center [9, 47] width 10 height 10
click at [6, 46] on button "+" at bounding box center [9, 47] width 10 height 10
click at [47, 10] on div "BJ Schedules Notifications Herds Animals Neckbands VPs Status Infra Heatmap Hel…" at bounding box center [272, 129] width 545 height 258
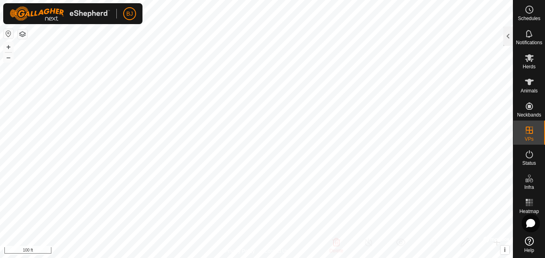
click at [94, 0] on html "BJ Schedules Notifications Herds Animals Neckbands VPs Status Infra Heatmap Hel…" at bounding box center [272, 129] width 545 height 258
click at [79, 18] on div "BJ Schedules Notifications Herds Animals Neckbands VPs Status Infra Heatmap Hel…" at bounding box center [272, 129] width 545 height 258
click at [162, 0] on html "BJ Schedules Notifications Herds Animals Neckbands VPs Status Infra Heatmap Hel…" at bounding box center [272, 129] width 545 height 258
click at [7, 45] on button "+" at bounding box center [9, 47] width 10 height 10
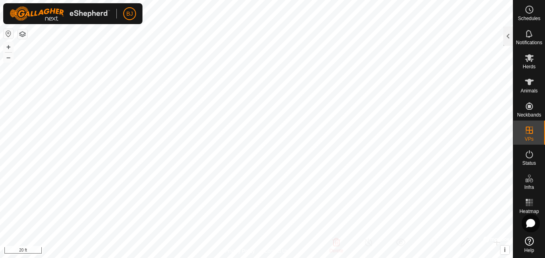
click at [139, 20] on div "BJ Schedules Notifications Herds Animals Neckbands VPs Status Infra Heatmap Hel…" at bounding box center [272, 129] width 545 height 258
click at [10, 58] on button "–" at bounding box center [9, 58] width 10 height 10
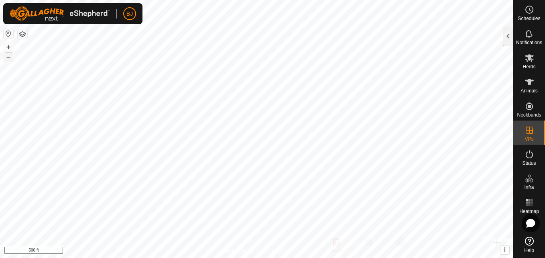
click at [10, 58] on button "–" at bounding box center [9, 58] width 10 height 10
click at [109, 257] on html "BJ Schedules Notifications Herds Animals Neckbands VPs Status Infra Heatmap Hel…" at bounding box center [272, 129] width 545 height 258
click at [43, 257] on html "BJ Schedules Notifications Herds Animals Neckbands VPs Status Infra Heatmap Hel…" at bounding box center [272, 129] width 545 height 258
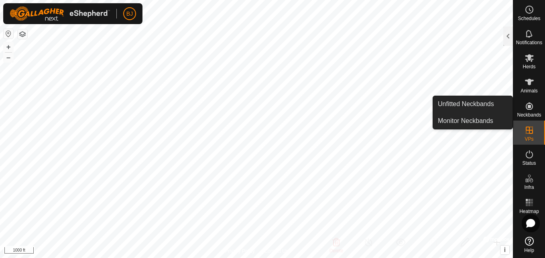
click at [526, 104] on icon at bounding box center [530, 106] width 10 height 10
click at [480, 99] on link "Unfitted Neckbands" at bounding box center [472, 104] width 79 height 16
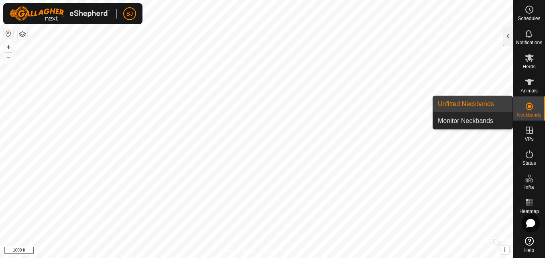
click at [480, 99] on link "Unfitted Neckbands" at bounding box center [472, 104] width 79 height 16
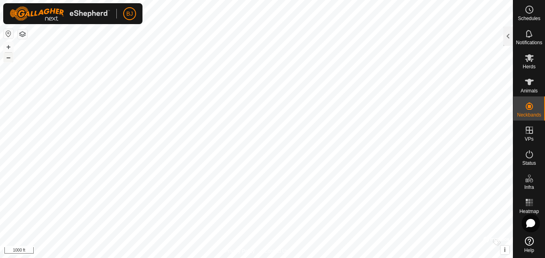
click at [8, 59] on button "–" at bounding box center [9, 58] width 10 height 10
click at [5, 46] on button "+" at bounding box center [9, 47] width 10 height 10
click at [10, 47] on button "+" at bounding box center [9, 47] width 10 height 10
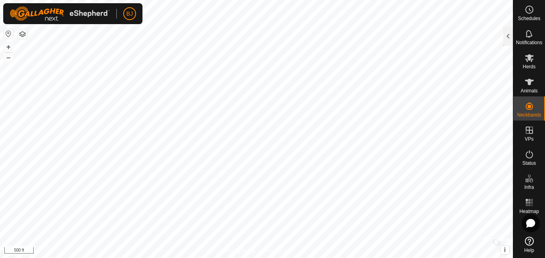
click at [159, 0] on html "BJ Schedules Notifications Herds Animals Neckbands VPs Status Infra Heatmap Hel…" at bounding box center [272, 129] width 545 height 258
click at [8, 46] on button "+" at bounding box center [9, 47] width 10 height 10
click at [113, 0] on html "BJ Schedules Notifications Herds Animals Neckbands VPs Status Infra Heatmap Hel…" at bounding box center [272, 129] width 545 height 258
click at [8, 47] on button "+" at bounding box center [9, 47] width 10 height 10
click at [8, 46] on button "+" at bounding box center [9, 47] width 10 height 10
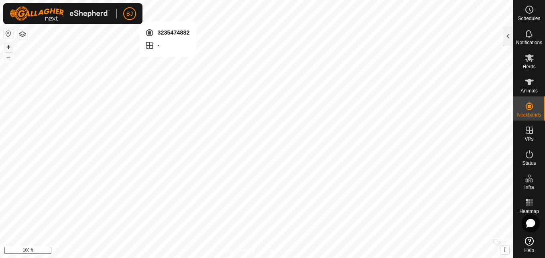
checkbox input "true"
checkbox input "false"
checkbox input "true"
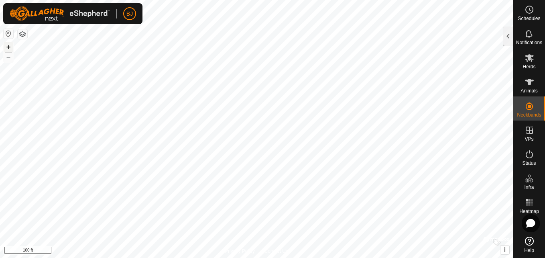
checkbox input "true"
click at [7, 47] on button "+" at bounding box center [9, 47] width 10 height 10
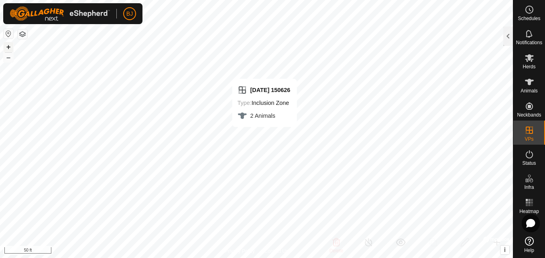
checkbox input "false"
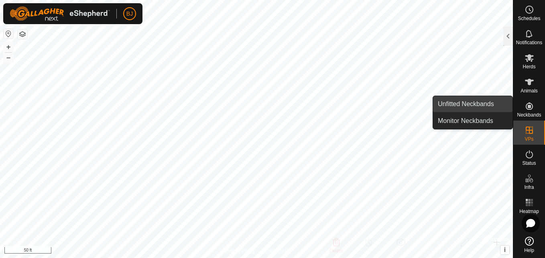
click at [495, 102] on link "Unfitted Neckbands" at bounding box center [472, 104] width 79 height 16
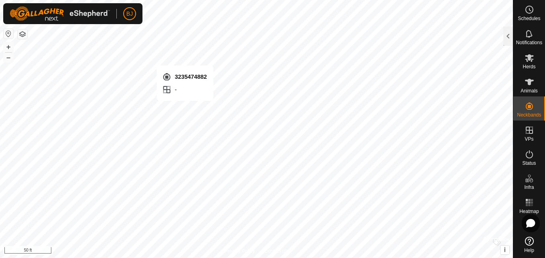
checkbox input "true"
checkbox input "false"
checkbox input "true"
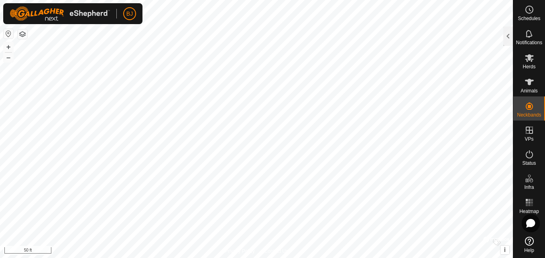
checkbox input "true"
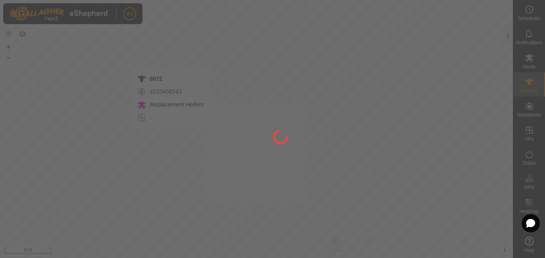
type input "0072"
type input "-"
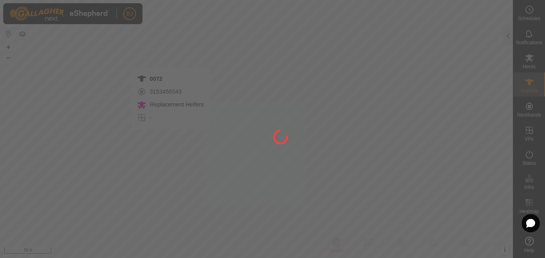
type input "0 kg"
type input "-"
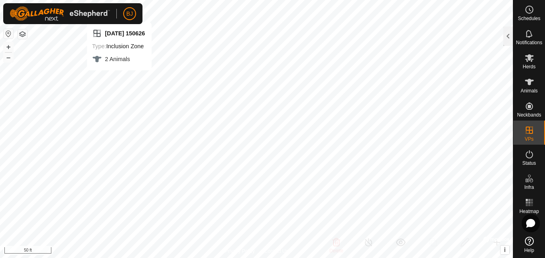
checkbox input "false"
click at [10, 57] on button "–" at bounding box center [9, 58] width 10 height 10
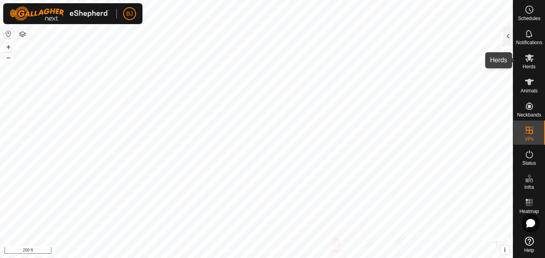
click at [526, 62] on icon at bounding box center [530, 58] width 10 height 10
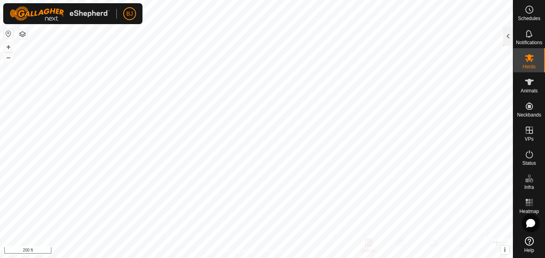
click at [526, 62] on icon at bounding box center [530, 58] width 10 height 10
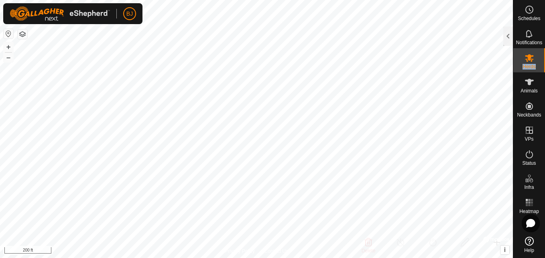
click at [526, 62] on icon at bounding box center [530, 58] width 10 height 10
drag, startPoint x: 526, startPoint y: 62, endPoint x: 509, endPoint y: 39, distance: 29.2
click at [509, 39] on div at bounding box center [508, 35] width 10 height 19
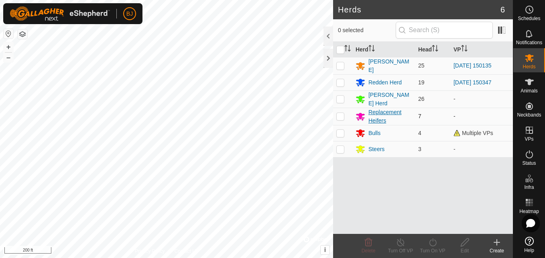
click at [376, 112] on div "Replacement Heifers" at bounding box center [390, 116] width 43 height 17
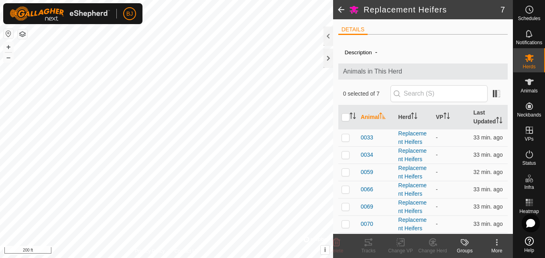
click at [376, 112] on th "Animal" at bounding box center [377, 117] width 38 height 24
click at [367, 139] on span "0072" at bounding box center [367, 137] width 12 height 8
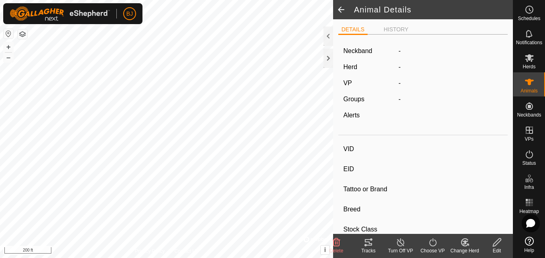
type input "0072"
type input "-"
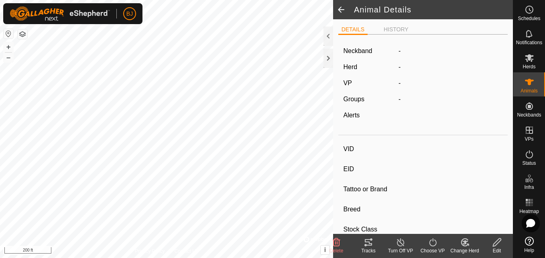
type input "0 kg"
type input "-"
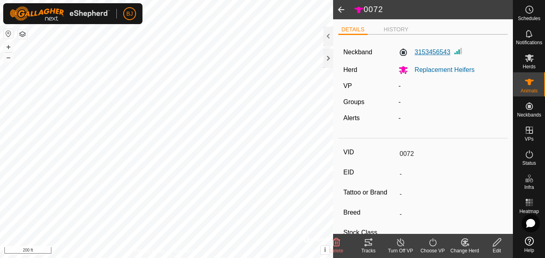
click at [425, 54] on label "3153456543" at bounding box center [425, 52] width 52 height 10
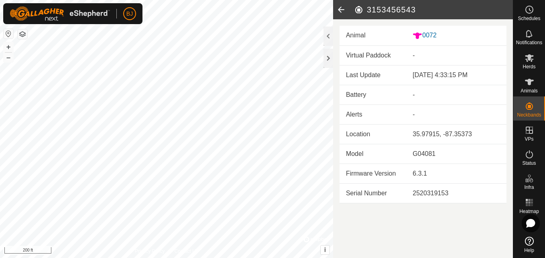
click at [340, 11] on icon at bounding box center [341, 9] width 16 height 19
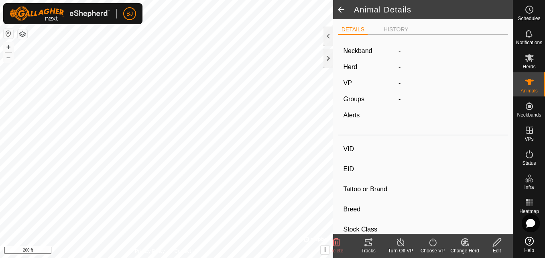
type input "0072"
type input "-"
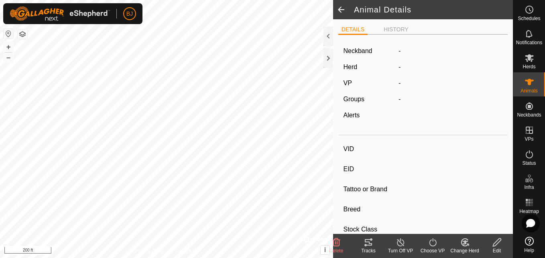
type input "0 kg"
type input "-"
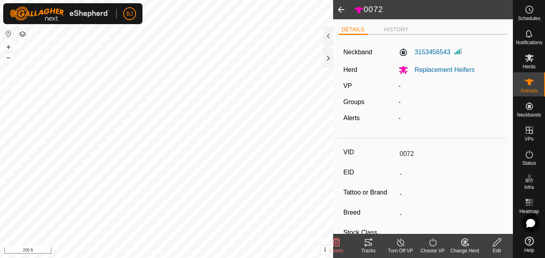
click at [341, 7] on span at bounding box center [341, 9] width 16 height 19
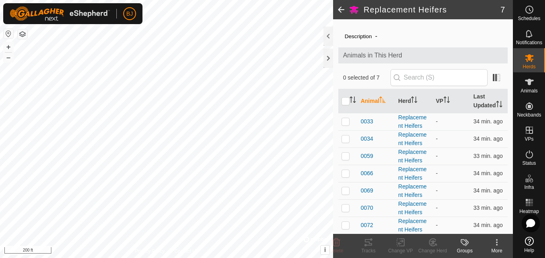
scroll to position [16, 0]
click at [348, 225] on p-checkbox at bounding box center [346, 224] width 8 height 6
click at [334, 246] on icon at bounding box center [337, 242] width 8 height 8
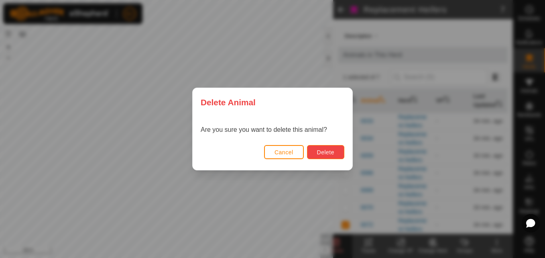
click at [328, 156] on button "Delete" at bounding box center [325, 152] width 37 height 14
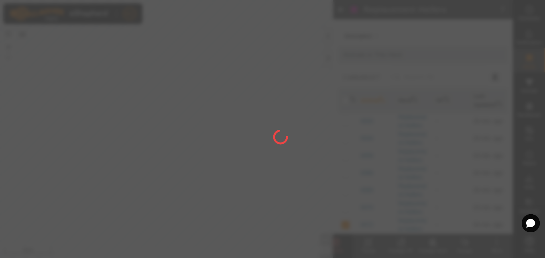
checkbox input "false"
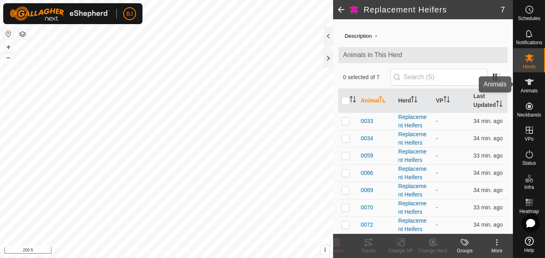
click at [528, 88] on span "Animals" at bounding box center [529, 90] width 17 height 5
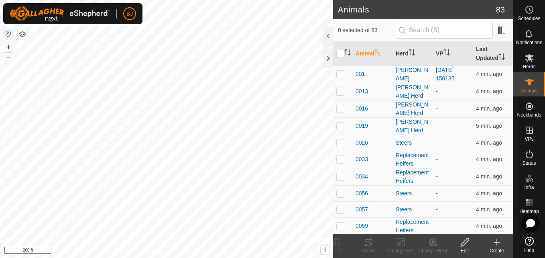
click at [492, 248] on div "Create" at bounding box center [497, 250] width 32 height 7
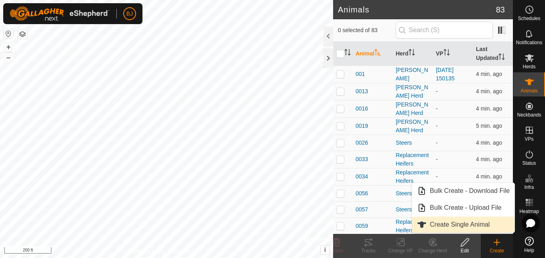
click at [473, 224] on link "Create Single Animal" at bounding box center [463, 224] width 102 height 16
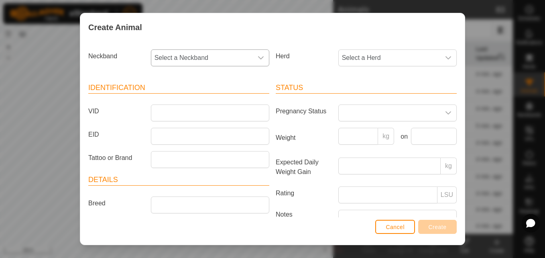
click at [192, 59] on span "Select a Neckband" at bounding box center [202, 58] width 102 height 16
type input "32"
click at [179, 99] on li "3235474882" at bounding box center [210, 99] width 116 height 16
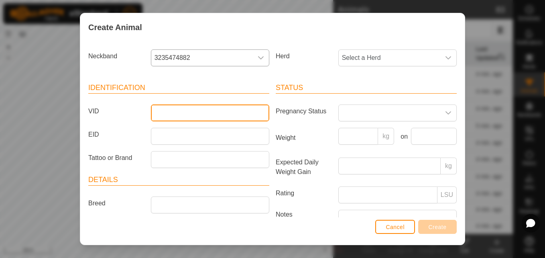
click at [172, 109] on input "VID" at bounding box center [210, 112] width 118 height 17
type input "0072"
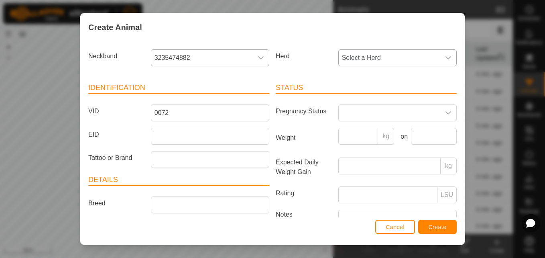
click at [353, 59] on span "Select a Herd" at bounding box center [390, 58] width 102 height 16
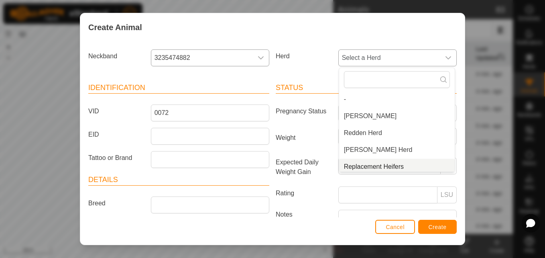
scroll to position [3, 0]
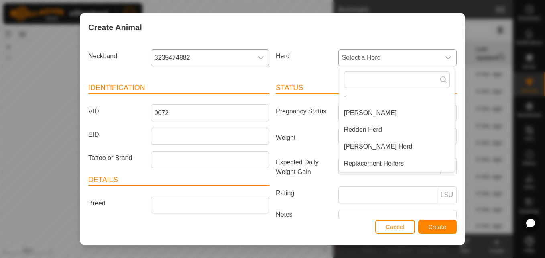
click at [361, 168] on li "Replacement Heifers" at bounding box center [397, 163] width 116 height 16
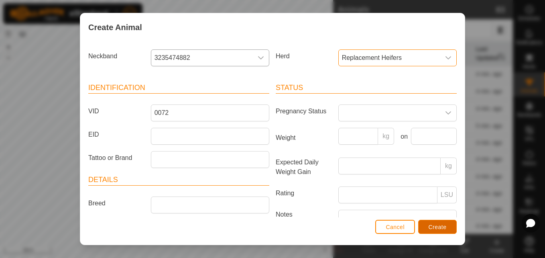
click at [437, 227] on span "Create" at bounding box center [438, 227] width 18 height 6
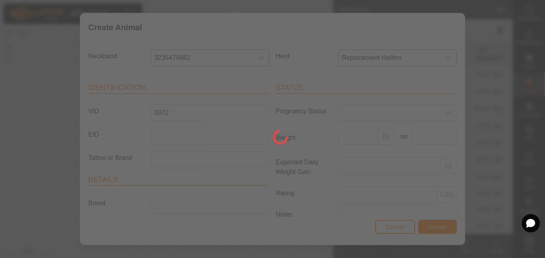
click at [437, 227] on div at bounding box center [272, 129] width 545 height 258
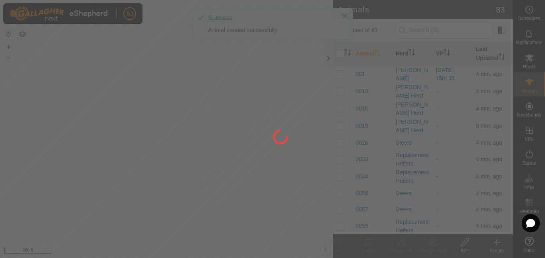
click at [437, 227] on div at bounding box center [272, 129] width 545 height 258
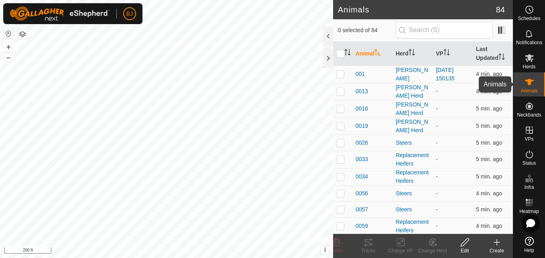
click at [525, 81] on icon at bounding box center [530, 82] width 10 height 10
click at [495, 243] on icon at bounding box center [497, 242] width 10 height 10
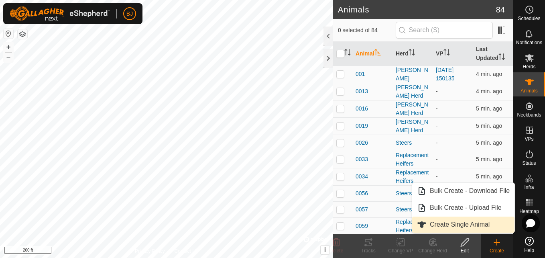
click at [473, 220] on link "Create Single Animal" at bounding box center [463, 224] width 102 height 16
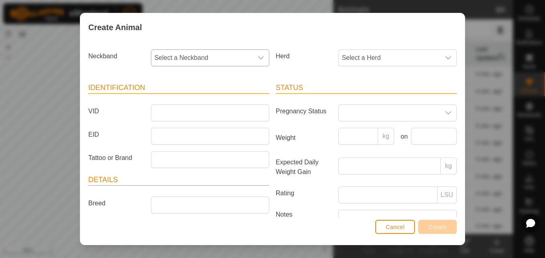
click at [224, 59] on span "Select a Neckband" at bounding box center [202, 58] width 102 height 16
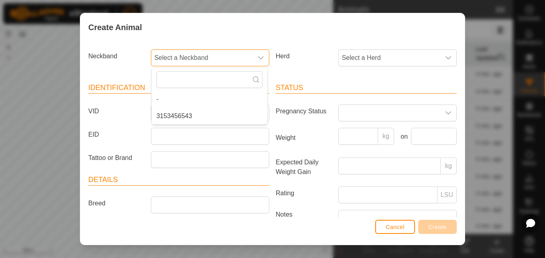
click at [224, 59] on span "Select a Neckband" at bounding box center [202, 58] width 102 height 16
click at [215, 53] on span "Select a Neckband" at bounding box center [202, 58] width 102 height 16
click at [179, 112] on li "3153456543" at bounding box center [210, 116] width 116 height 16
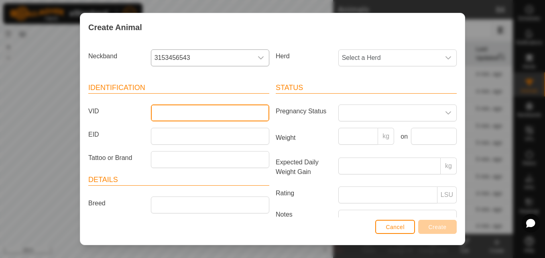
click at [179, 112] on input "VID" at bounding box center [210, 112] width 118 height 17
type input "0029"
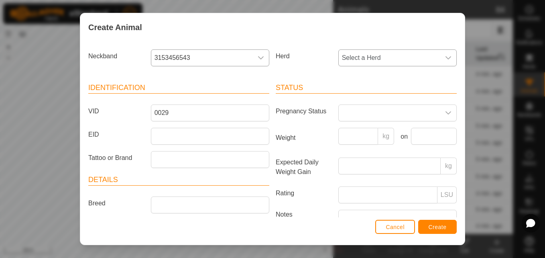
click at [350, 60] on span "Select a Herd" at bounding box center [390, 58] width 102 height 16
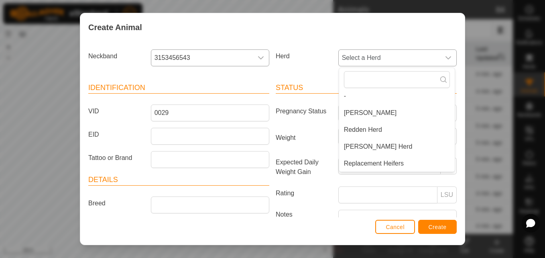
click at [360, 164] on li "Replacement Heifers" at bounding box center [397, 163] width 116 height 16
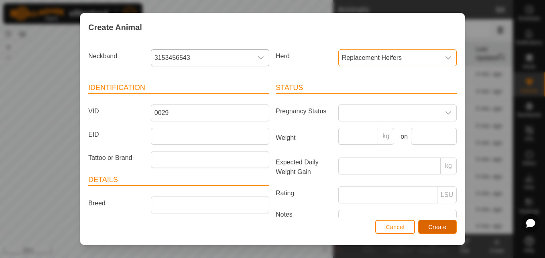
click at [434, 226] on span "Create" at bounding box center [438, 227] width 18 height 6
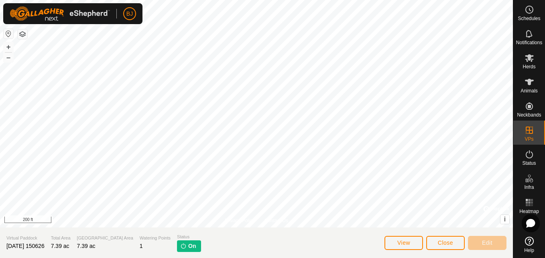
click at [188, 247] on span "On" at bounding box center [192, 246] width 8 height 8
click at [180, 245] on img at bounding box center [183, 245] width 6 height 6
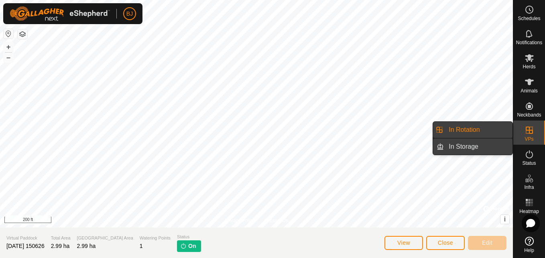
click at [467, 143] on link "In Storage" at bounding box center [478, 147] width 69 height 16
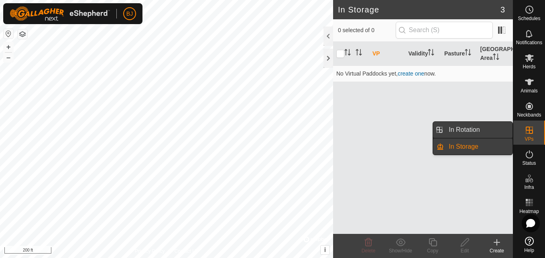
click at [511, 130] on link "In Rotation" at bounding box center [478, 130] width 69 height 16
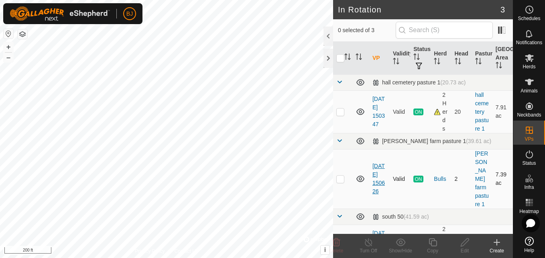
click at [377, 167] on link "[DATE] 150626" at bounding box center [379, 179] width 12 height 32
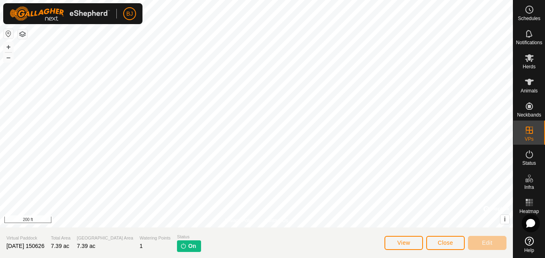
click at [180, 245] on img at bounding box center [183, 245] width 6 height 6
click at [437, 238] on button "Close" at bounding box center [445, 243] width 39 height 14
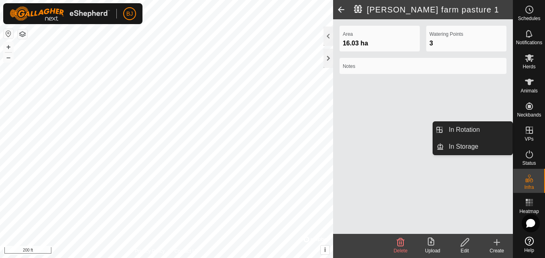
click at [529, 130] on icon at bounding box center [529, 129] width 7 height 7
click at [500, 129] on link "In Rotation" at bounding box center [478, 130] width 69 height 16
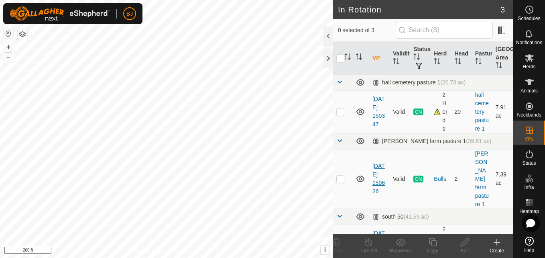
click at [379, 169] on link "[DATE] 150626" at bounding box center [379, 179] width 12 height 32
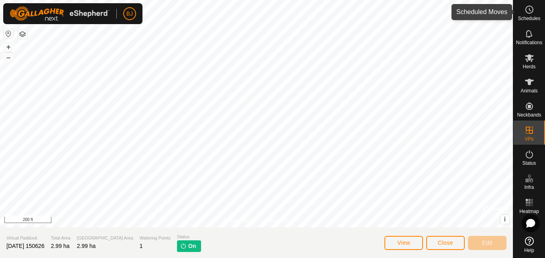
click at [531, 14] on es-schedule-vp-svg-icon at bounding box center [529, 9] width 14 height 13
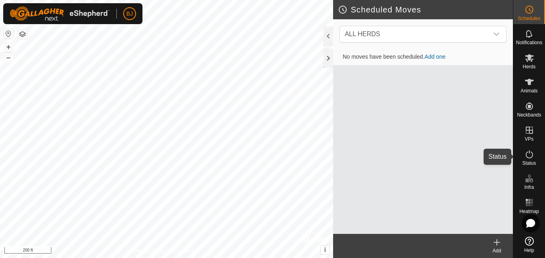
click at [529, 151] on icon at bounding box center [530, 154] width 10 height 10
click at [527, 158] on icon at bounding box center [530, 154] width 10 height 10
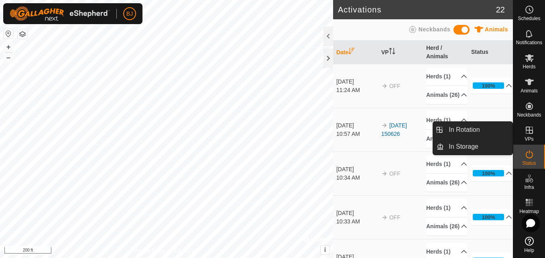
click at [529, 127] on icon at bounding box center [529, 129] width 7 height 7
click at [501, 130] on link "In Rotation" at bounding box center [478, 130] width 69 height 16
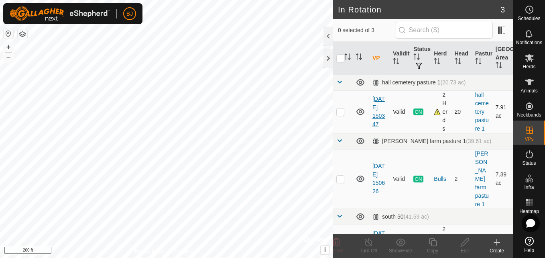
click at [372, 118] on div "In Rotation 3 0 selected of 3 VP Validity Status Herd Head Pasture [GEOGRAPHIC_…" at bounding box center [256, 129] width 513 height 258
click at [378, 173] on link "[DATE] 150626" at bounding box center [379, 179] width 12 height 32
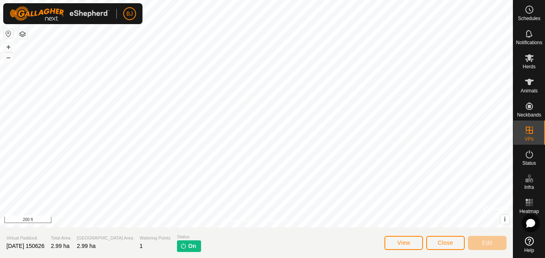
click at [180, 248] on img at bounding box center [183, 245] width 6 height 6
click at [530, 156] on icon at bounding box center [530, 154] width 10 height 10
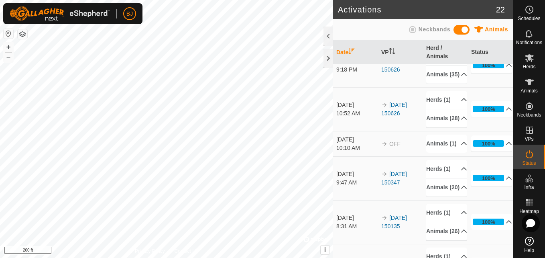
scroll to position [723, 0]
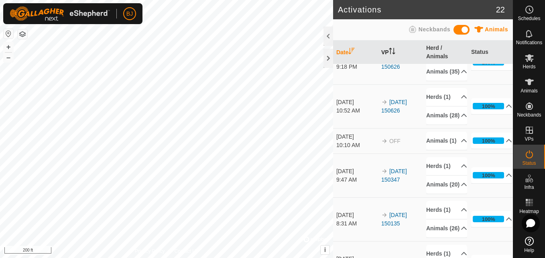
click at [392, 53] on icon "Activate to sort" at bounding box center [393, 54] width 3 height 2
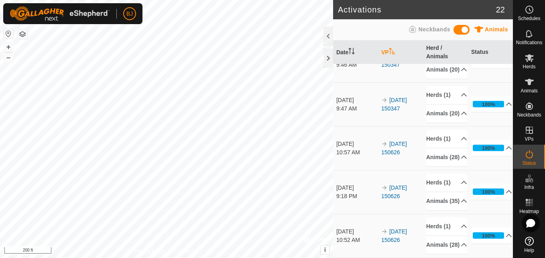
scroll to position [1113, 0]
click at [403, 184] on link "[DATE] 150626" at bounding box center [394, 191] width 26 height 15
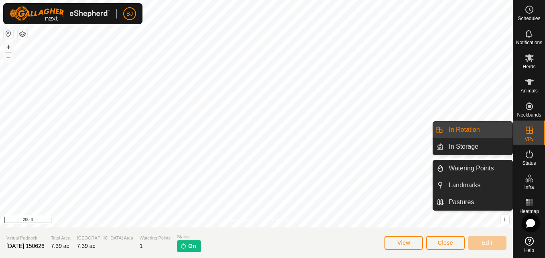
click at [526, 133] on icon at bounding box center [529, 129] width 7 height 7
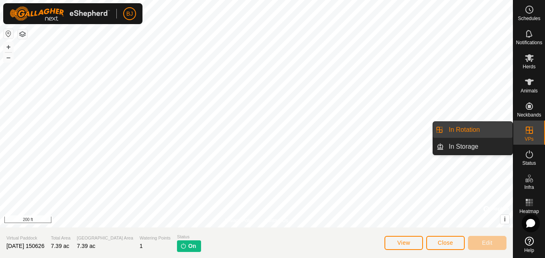
click at [496, 124] on link "In Rotation" at bounding box center [478, 130] width 69 height 16
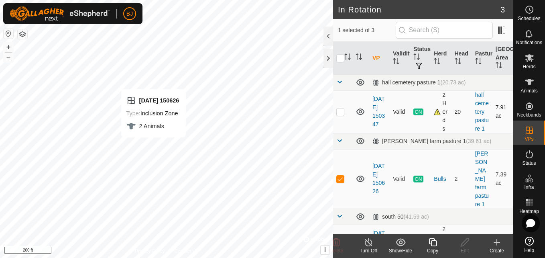
checkbox input "false"
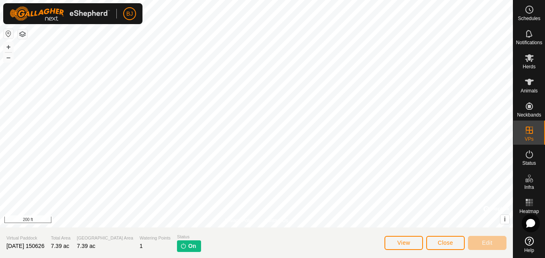
click at [168, 252] on section "Virtual Paddock 2025-08-14 150626 Total Area 7.39 ac Grazing Area 7.39 ac Water…" at bounding box center [256, 242] width 513 height 31
drag, startPoint x: 168, startPoint y: 252, endPoint x: 163, endPoint y: 245, distance: 8.8
click at [180, 245] on img at bounding box center [183, 245] width 6 height 6
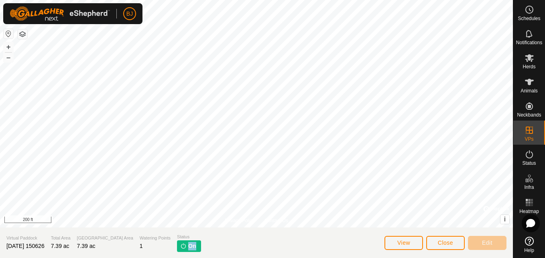
click at [180, 245] on img at bounding box center [183, 245] width 6 height 6
click at [531, 94] on div "Animals" at bounding box center [529, 84] width 32 height 24
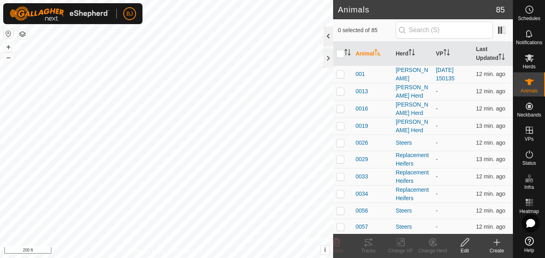
click at [326, 37] on div at bounding box center [329, 35] width 10 height 19
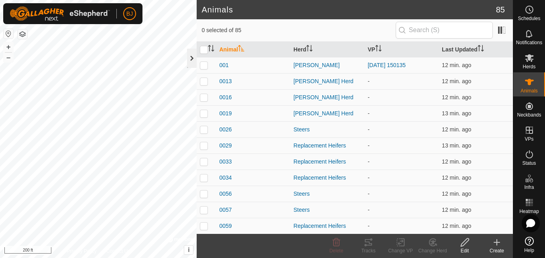
click at [191, 55] on div at bounding box center [192, 58] width 10 height 19
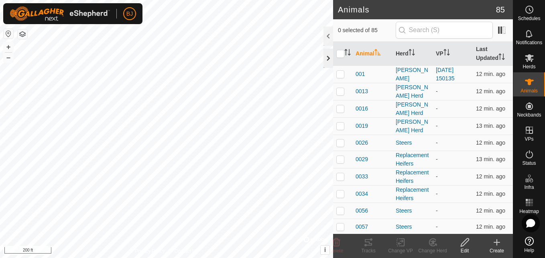
click at [330, 56] on div at bounding box center [329, 58] width 10 height 19
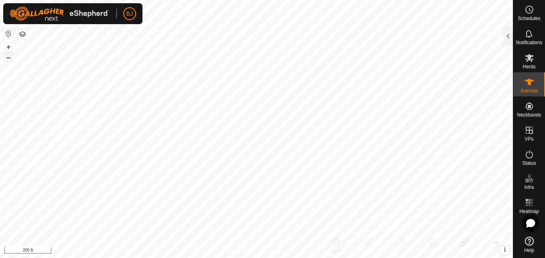
click at [8, 60] on button "–" at bounding box center [9, 58] width 10 height 10
click at [6, 57] on button "–" at bounding box center [9, 58] width 10 height 10
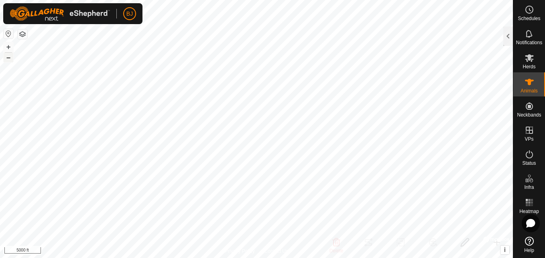
click at [6, 57] on button "–" at bounding box center [9, 58] width 10 height 10
click at [8, 47] on button "+" at bounding box center [9, 47] width 10 height 10
click at [11, 49] on button "+" at bounding box center [9, 47] width 10 height 10
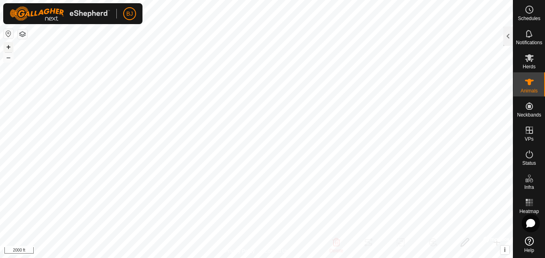
click at [11, 49] on button "+" at bounding box center [9, 47] width 10 height 10
checkbox input "true"
click at [12, 45] on button "+" at bounding box center [9, 47] width 10 height 10
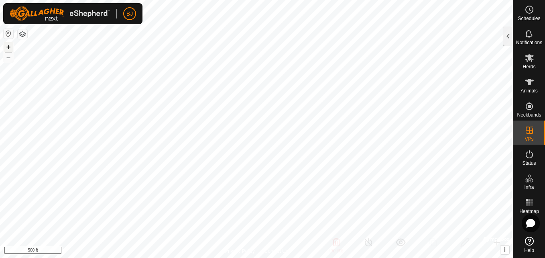
click at [12, 45] on button "+" at bounding box center [9, 47] width 10 height 10
click at [7, 57] on button "–" at bounding box center [9, 58] width 10 height 10
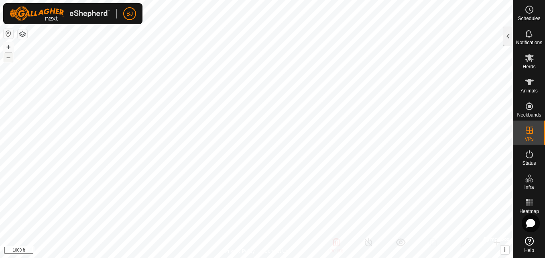
click at [7, 57] on button "–" at bounding box center [9, 58] width 10 height 10
click at [7, 49] on button "+" at bounding box center [9, 47] width 10 height 10
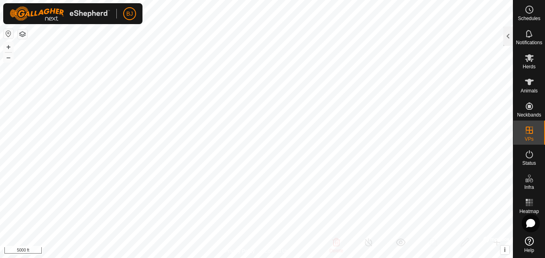
click at [113, 257] on html "BJ Schedules Notifications Herds Animals Neckbands VPs Status Infra Heatmap Hel…" at bounding box center [272, 129] width 545 height 258
click at [10, 43] on button "+" at bounding box center [9, 47] width 10 height 10
click at [10, 45] on button "+" at bounding box center [9, 47] width 10 height 10
click at [6, 49] on button "+" at bounding box center [9, 47] width 10 height 10
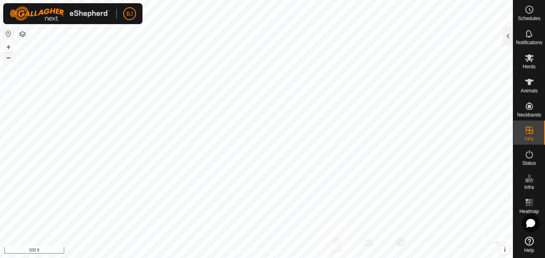
checkbox input "true"
checkbox input "false"
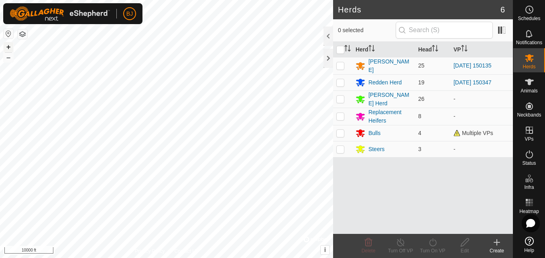
click at [9, 47] on button "+" at bounding box center [9, 47] width 10 height 10
click at [6, 45] on button "+" at bounding box center [9, 47] width 10 height 10
click at [326, 59] on div at bounding box center [329, 58] width 10 height 19
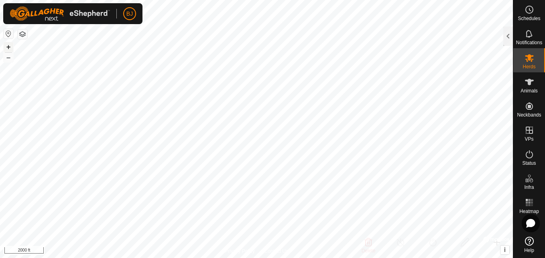
click at [6, 44] on button "+" at bounding box center [9, 47] width 10 height 10
click at [10, 48] on button "+" at bounding box center [9, 47] width 10 height 10
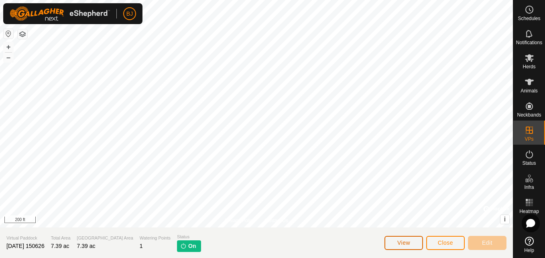
click at [397, 243] on span "View" at bounding box center [403, 242] width 13 height 6
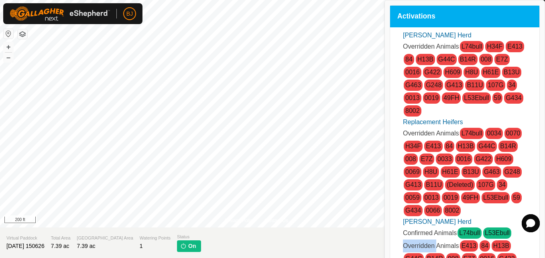
click at [397, 243] on ul "Smith Herd Overridden Animals L74bull H34F E413 84 H13B G44C B14R 008 E7Z 0016 …" at bounding box center [464, 180] width 143 height 299
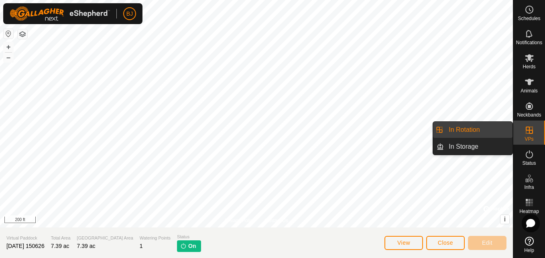
click at [501, 128] on link "In Rotation" at bounding box center [478, 130] width 69 height 16
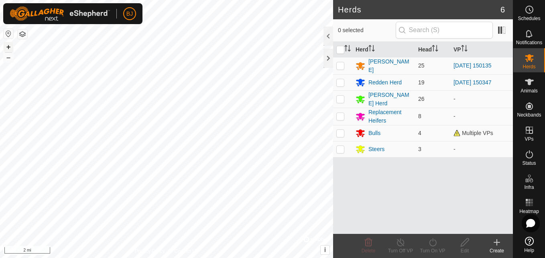
click at [8, 45] on button "+" at bounding box center [9, 47] width 10 height 10
click at [9, 45] on button "+" at bounding box center [9, 47] width 10 height 10
click at [9, 47] on button "+" at bounding box center [9, 47] width 10 height 10
click at [12, 49] on button "+" at bounding box center [9, 47] width 10 height 10
click at [12, 47] on button "+" at bounding box center [9, 47] width 10 height 10
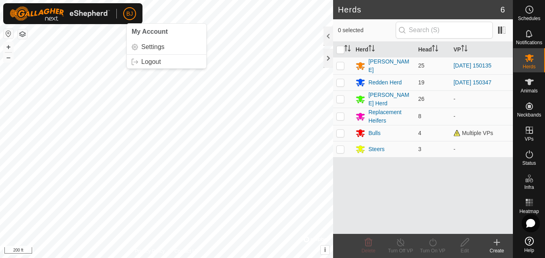
click at [137, 10] on div "BJ My Account Settings Logout Schedules Notifications Herds Animals Neckbands V…" at bounding box center [272, 129] width 545 height 258
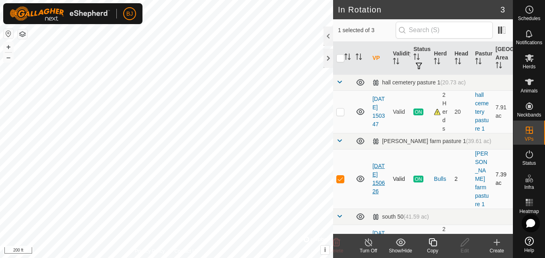
click at [375, 167] on link "[DATE] 150626" at bounding box center [379, 179] width 12 height 32
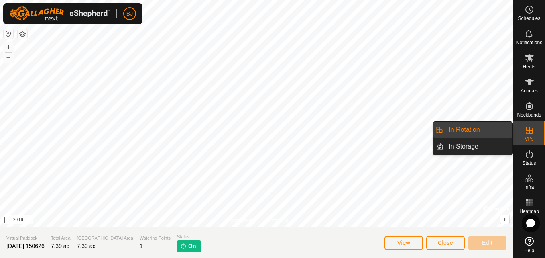
click at [497, 133] on link "In Rotation" at bounding box center [478, 130] width 69 height 16
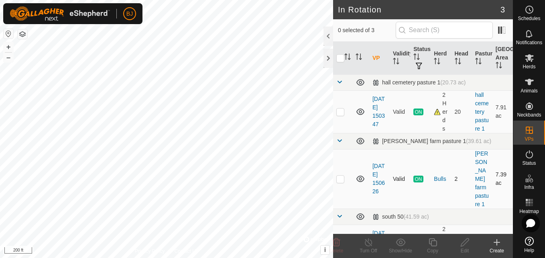
click at [360, 179] on icon at bounding box center [361, 179] width 10 height 10
click at [361, 177] on icon at bounding box center [361, 179] width 10 height 10
click at [415, 179] on span "ON" at bounding box center [419, 178] width 10 height 7
click at [379, 185] on link "[DATE] 150626" at bounding box center [379, 179] width 12 height 32
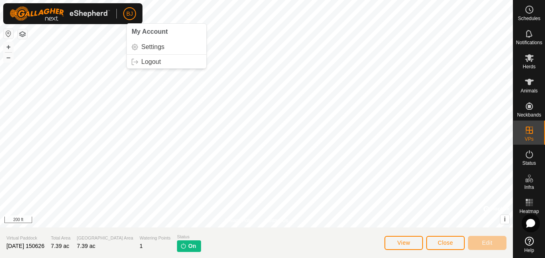
click at [22, 37] on button "button" at bounding box center [23, 34] width 10 height 10
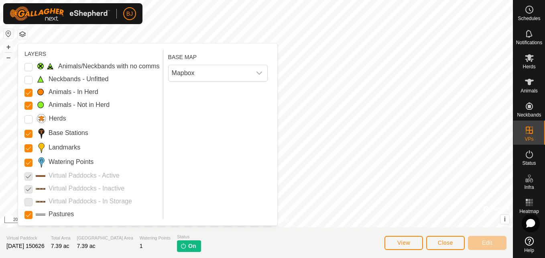
click at [22, 37] on button "button" at bounding box center [23, 34] width 10 height 10
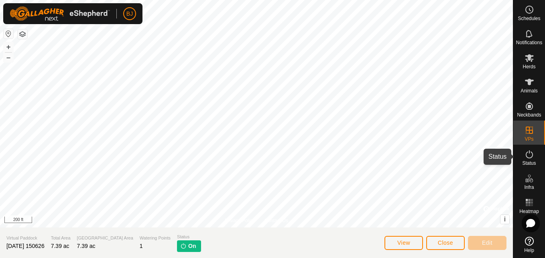
drag, startPoint x: 526, startPoint y: 159, endPoint x: 537, endPoint y: 153, distance: 12.4
click at [526, 159] on icon at bounding box center [530, 154] width 10 height 10
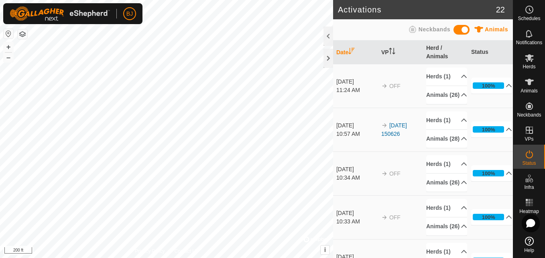
click at [389, 177] on span "OFF" at bounding box center [394, 173] width 11 height 6
click at [383, 177] on img at bounding box center [384, 173] width 6 height 6
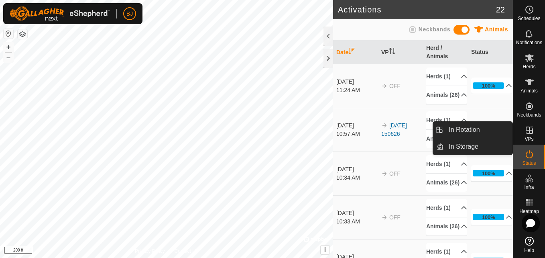
click at [525, 128] on icon at bounding box center [530, 130] width 10 height 10
click at [504, 125] on link "In Rotation" at bounding box center [478, 130] width 69 height 16
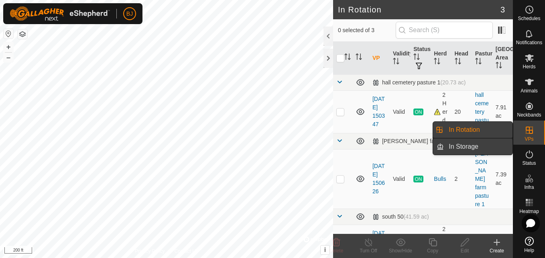
click at [481, 145] on link "In Storage" at bounding box center [478, 147] width 69 height 16
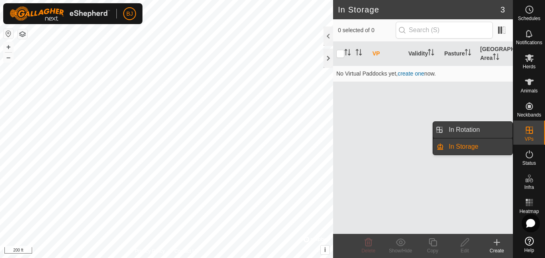
click at [469, 132] on link "In Rotation" at bounding box center [478, 130] width 69 height 16
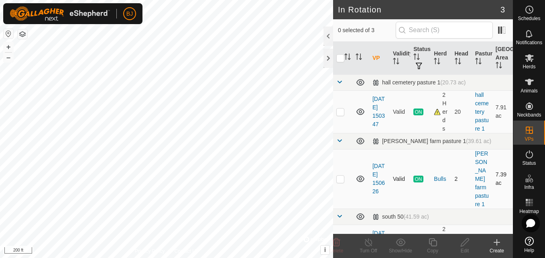
checkbox input "true"
click at [367, 247] on div "Turn Off" at bounding box center [368, 250] width 32 height 7
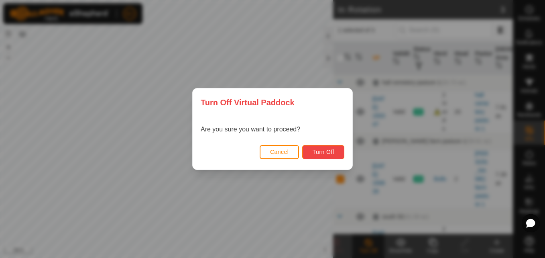
click at [311, 155] on button "Turn Off" at bounding box center [323, 152] width 42 height 14
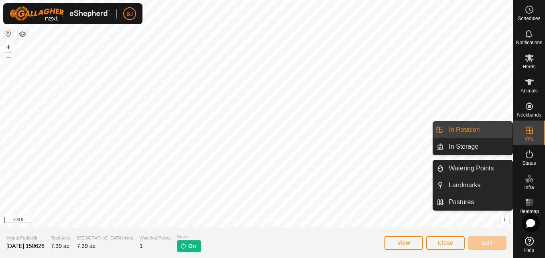
click at [499, 127] on link "In Rotation" at bounding box center [478, 130] width 69 height 16
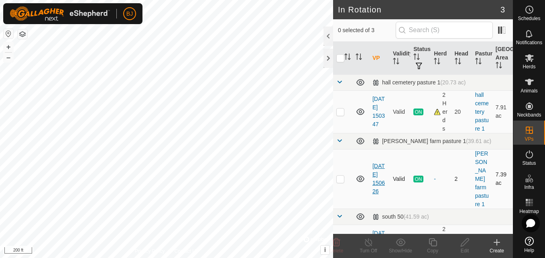
click at [377, 178] on link "[DATE] 150626" at bounding box center [379, 179] width 12 height 32
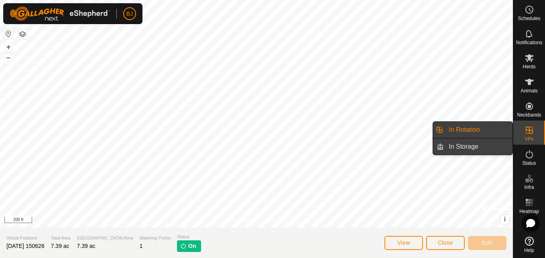
click at [476, 145] on link "In Storage" at bounding box center [478, 147] width 69 height 16
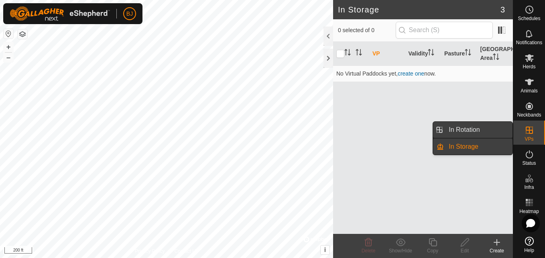
click at [470, 135] on link "In Rotation" at bounding box center [478, 130] width 69 height 16
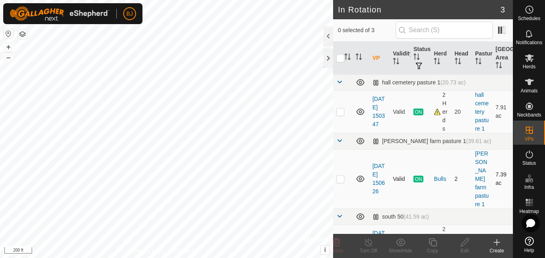
click at [341, 176] on p-checkbox at bounding box center [340, 178] width 8 height 6
checkbox input "true"
click at [369, 242] on line at bounding box center [368, 242] width 6 height 6
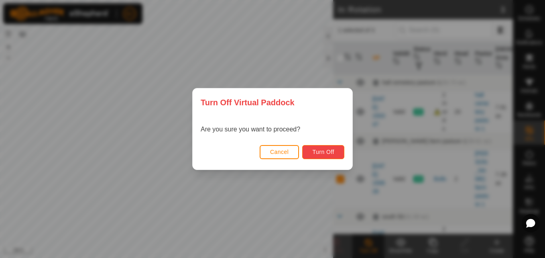
click at [325, 152] on span "Turn Off" at bounding box center [323, 152] width 22 height 6
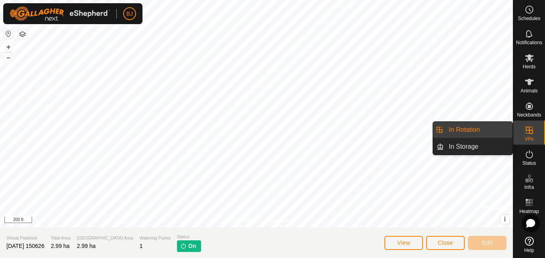
click at [514, 126] on div "VPs" at bounding box center [529, 132] width 32 height 24
click at [489, 142] on link "In Storage" at bounding box center [478, 147] width 69 height 16
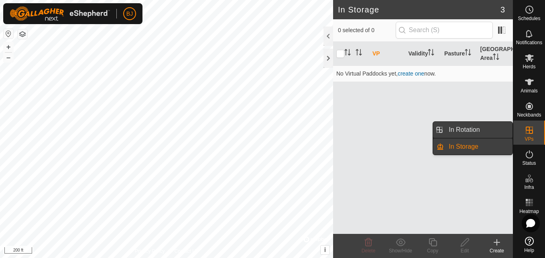
click at [506, 127] on link "In Rotation" at bounding box center [478, 130] width 69 height 16
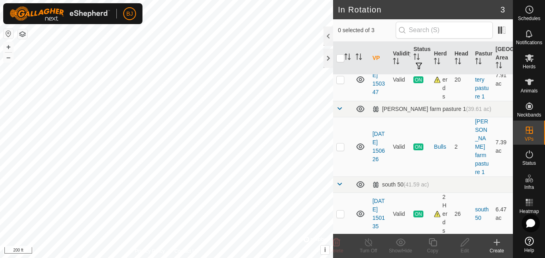
scroll to position [34, 0]
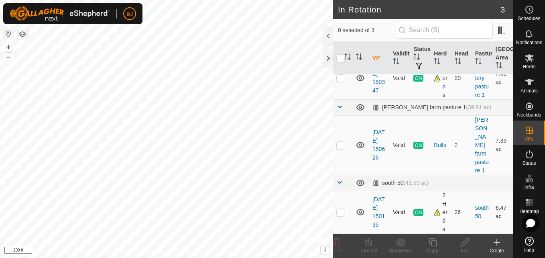
click at [337, 209] on p-checkbox at bounding box center [340, 212] width 8 height 6
checkbox input "true"
click at [375, 211] on link "[DATE] 150135" at bounding box center [379, 212] width 12 height 32
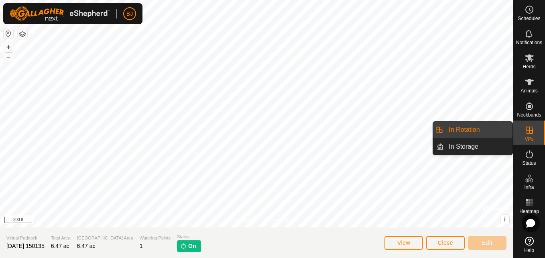
click at [488, 131] on link "In Rotation" at bounding box center [478, 130] width 69 height 16
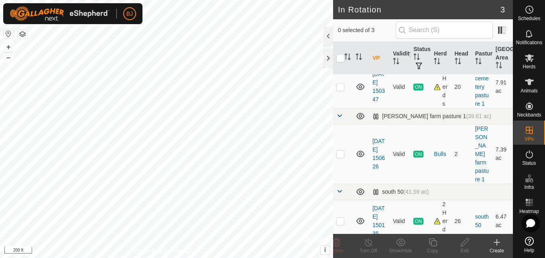
scroll to position [34, 0]
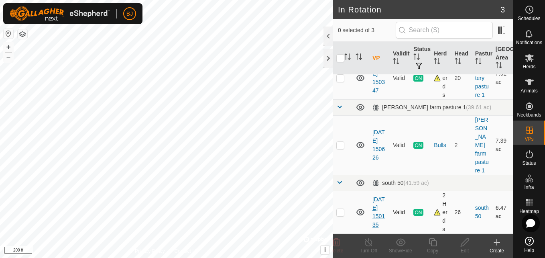
click at [376, 210] on link "[DATE] 150135" at bounding box center [379, 212] width 12 height 32
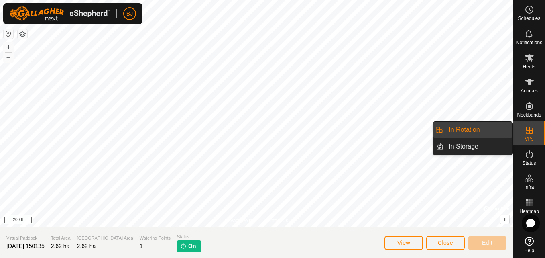
click at [525, 134] on icon at bounding box center [530, 130] width 10 height 10
click at [483, 145] on link "In Storage" at bounding box center [478, 147] width 69 height 16
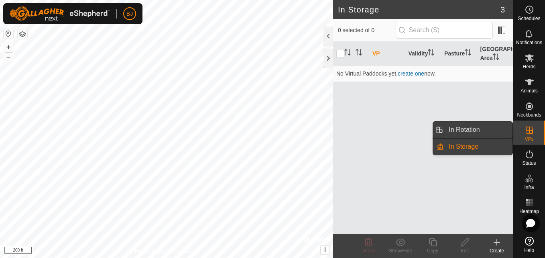
click at [496, 134] on link "In Rotation" at bounding box center [478, 130] width 69 height 16
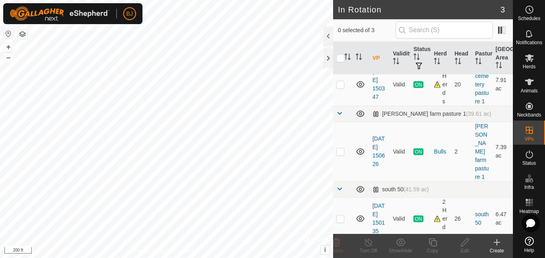
scroll to position [34, 0]
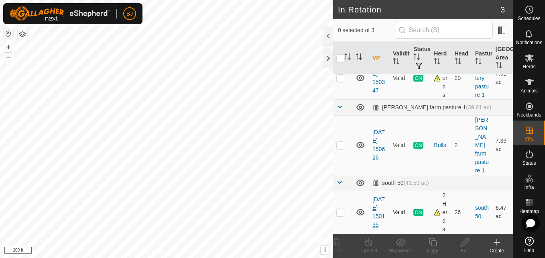
click at [373, 196] on link "[DATE] 150135" at bounding box center [379, 212] width 12 height 32
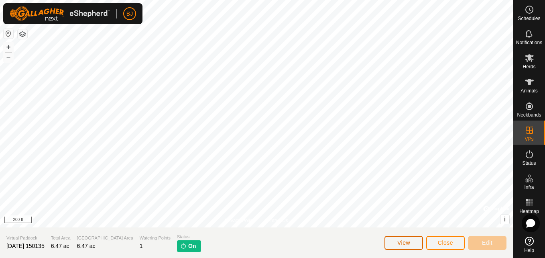
click at [399, 249] on button "View" at bounding box center [404, 243] width 39 height 14
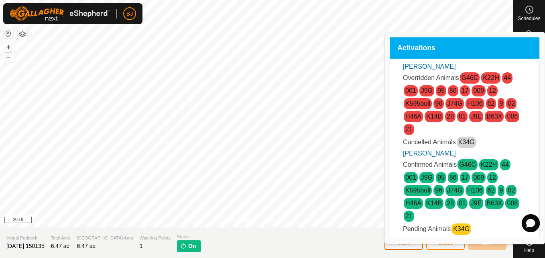
click at [399, 249] on button "View" at bounding box center [404, 243] width 39 height 14
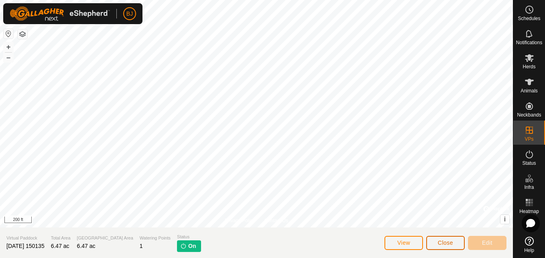
click at [435, 238] on button "Close" at bounding box center [445, 243] width 39 height 14
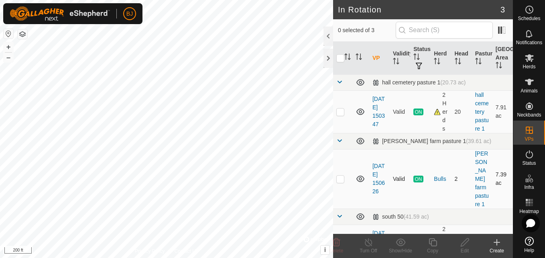
checkbox input "true"
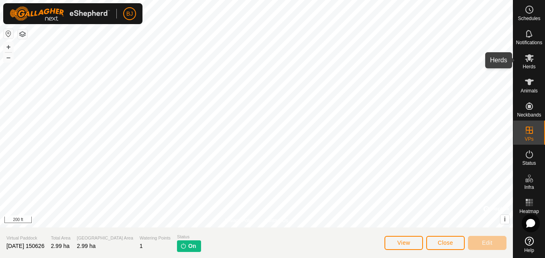
click at [526, 57] on icon at bounding box center [530, 58] width 10 height 10
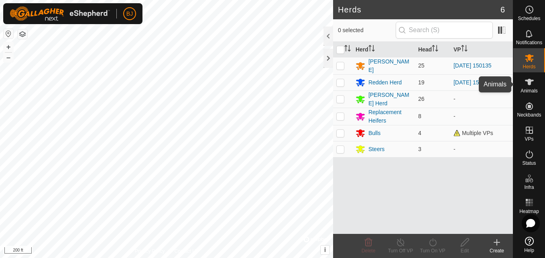
click at [530, 82] on icon at bounding box center [529, 82] width 9 height 6
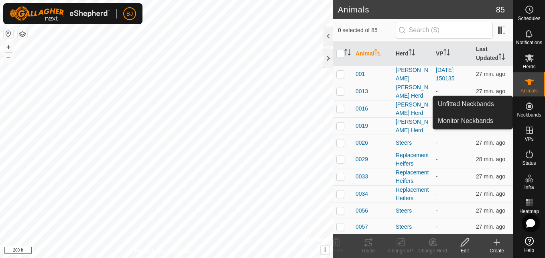
click at [530, 111] on es-neckbands-svg-icon at bounding box center [529, 106] width 14 height 13
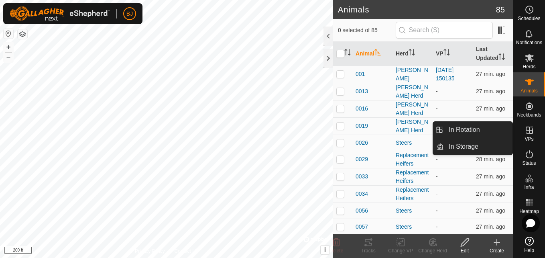
click at [528, 133] on icon at bounding box center [530, 130] width 10 height 10
click at [489, 126] on link "In Rotation" at bounding box center [478, 130] width 69 height 16
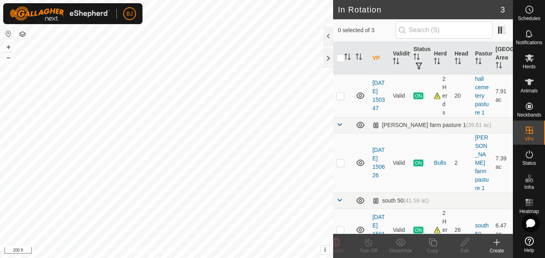
scroll to position [34, 0]
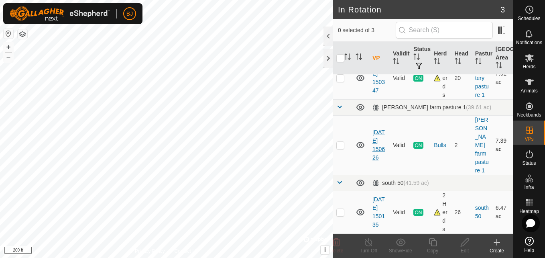
click at [377, 152] on link "[DATE] 150626" at bounding box center [379, 145] width 12 height 32
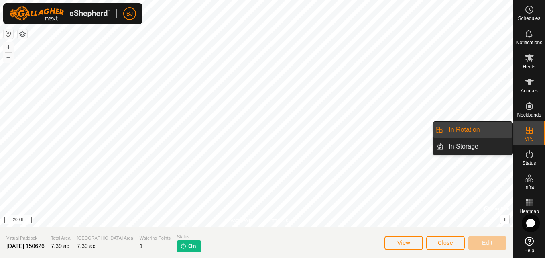
click at [495, 130] on link "In Rotation" at bounding box center [478, 130] width 69 height 16
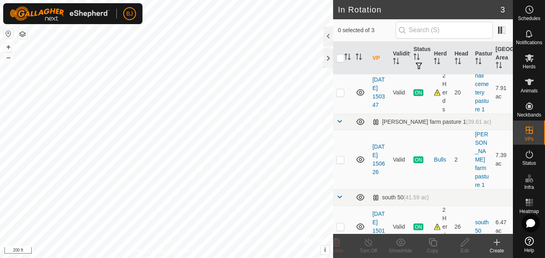
scroll to position [34, 0]
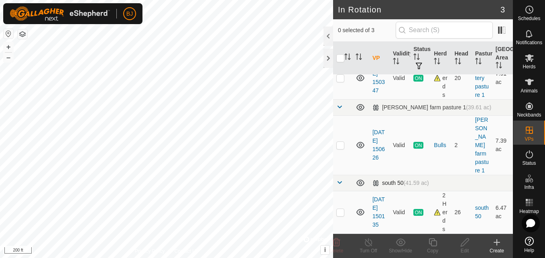
checkbox input "true"
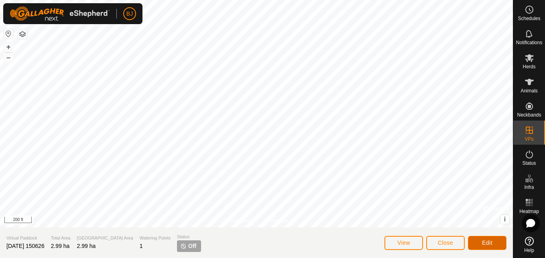
click at [486, 240] on span "Edit" at bounding box center [487, 242] width 10 height 6
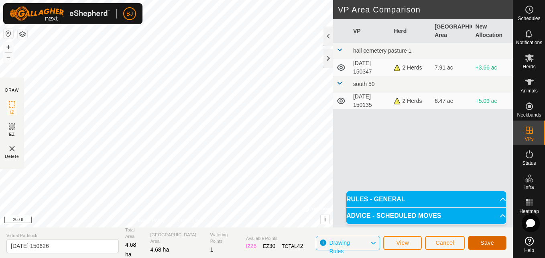
click at [485, 240] on span "Save" at bounding box center [488, 242] width 14 height 6
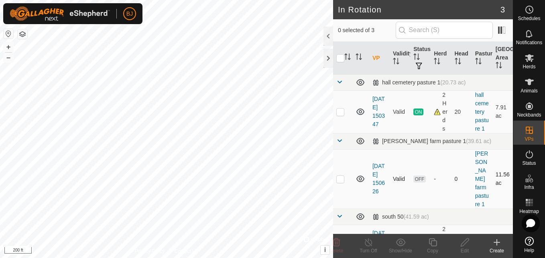
click at [341, 178] on p-checkbox at bounding box center [340, 178] width 8 height 6
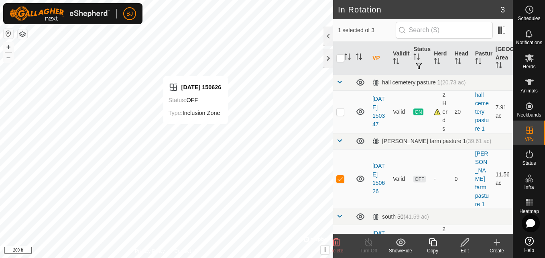
checkbox input "false"
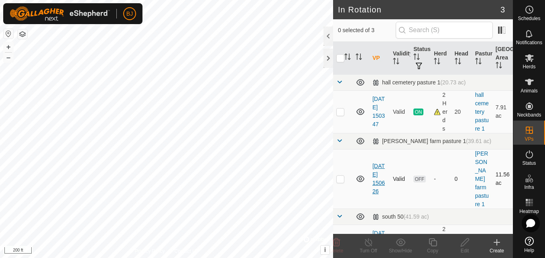
click at [379, 179] on link "[DATE] 150626" at bounding box center [379, 179] width 12 height 32
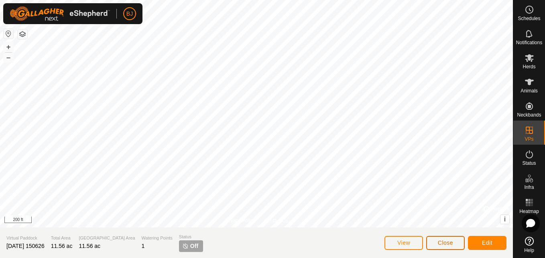
click at [441, 241] on span "Close" at bounding box center [445, 242] width 15 height 6
